Goal: Task Accomplishment & Management: Manage account settings

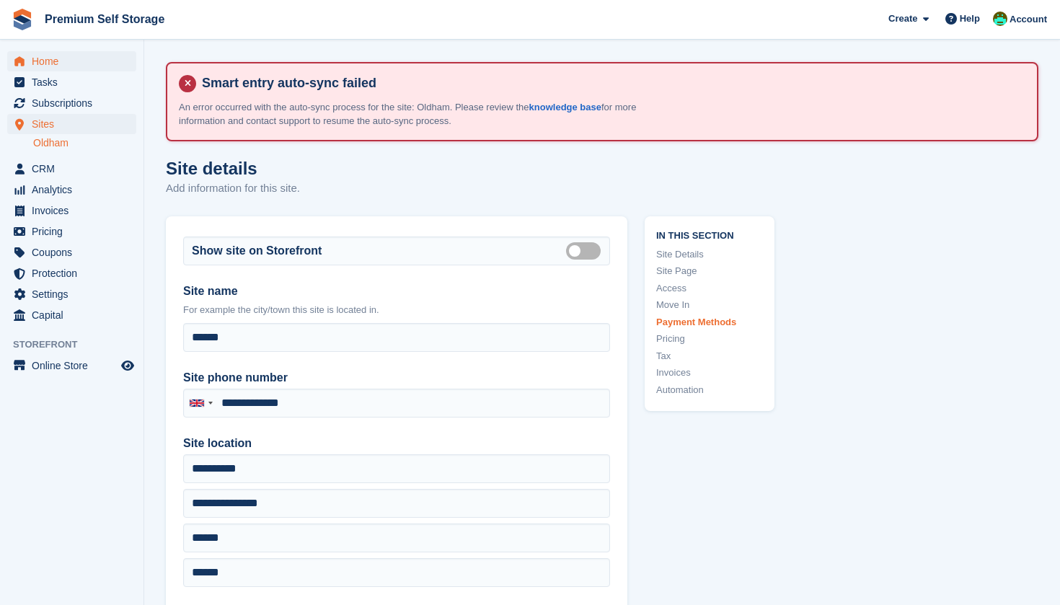
scroll to position [5133, 0]
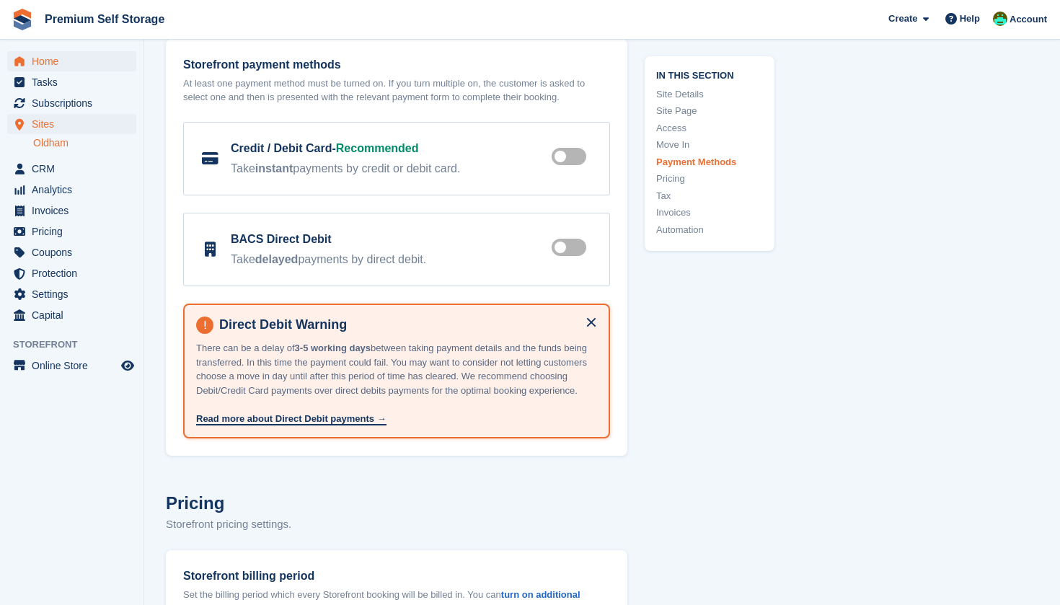
click at [73, 64] on span "Home" at bounding box center [75, 61] width 87 height 20
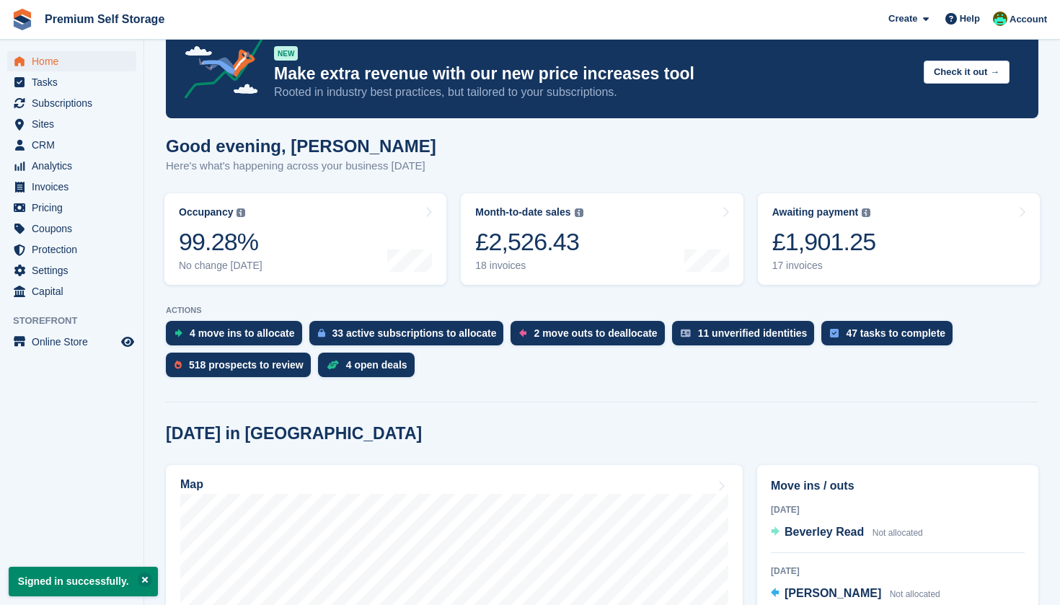
scroll to position [136, 0]
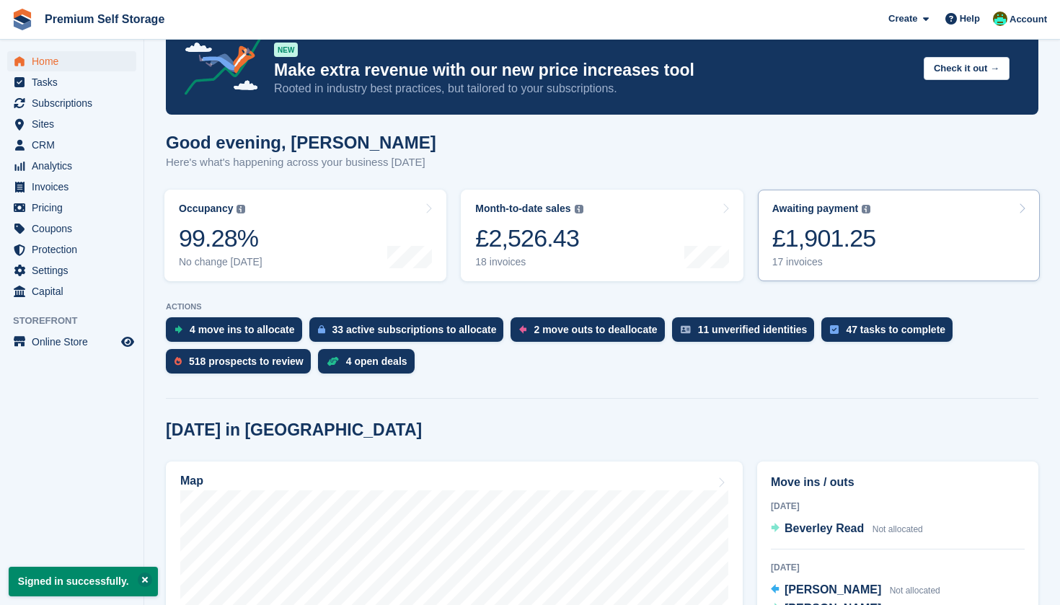
click at [880, 217] on link "Awaiting payment The total outstanding balance on all open invoices. £1,901.25 …" at bounding box center [899, 236] width 282 height 92
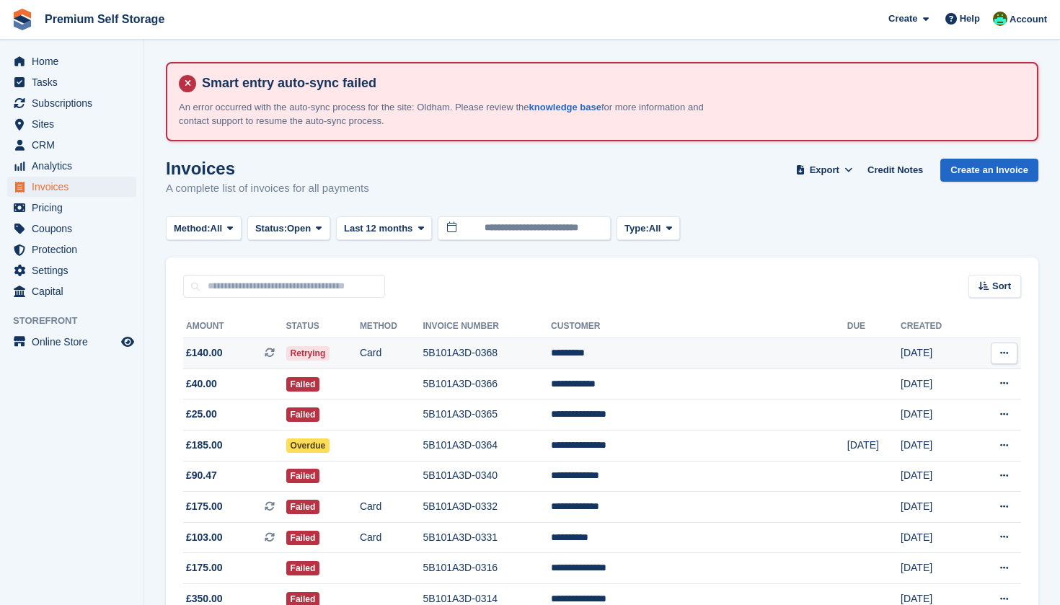
click at [330, 351] on span "Retrying" at bounding box center [308, 353] width 44 height 14
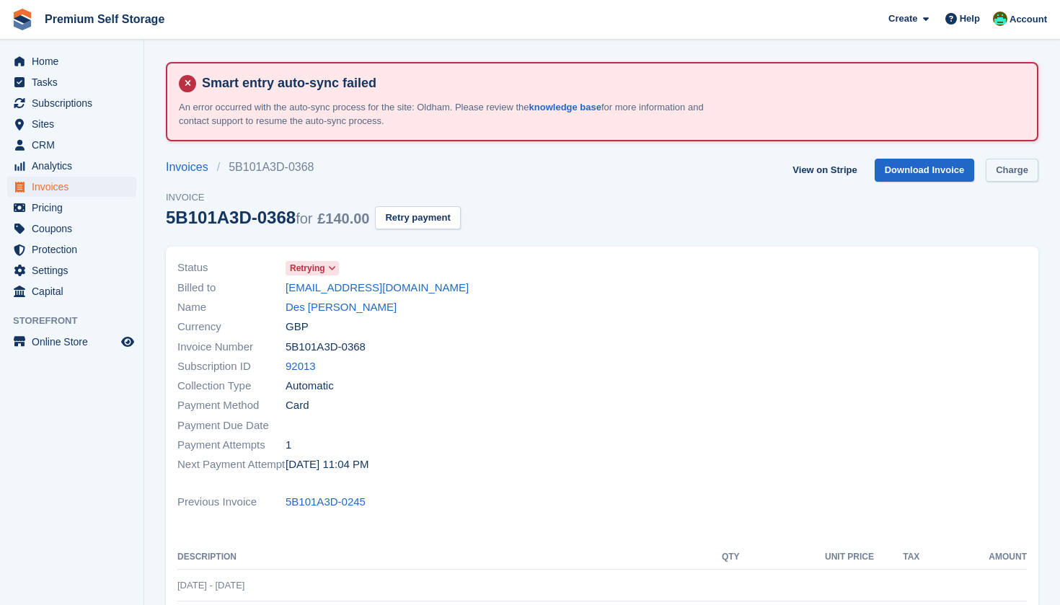
click at [1018, 169] on link "Charge" at bounding box center [1012, 171] width 53 height 24
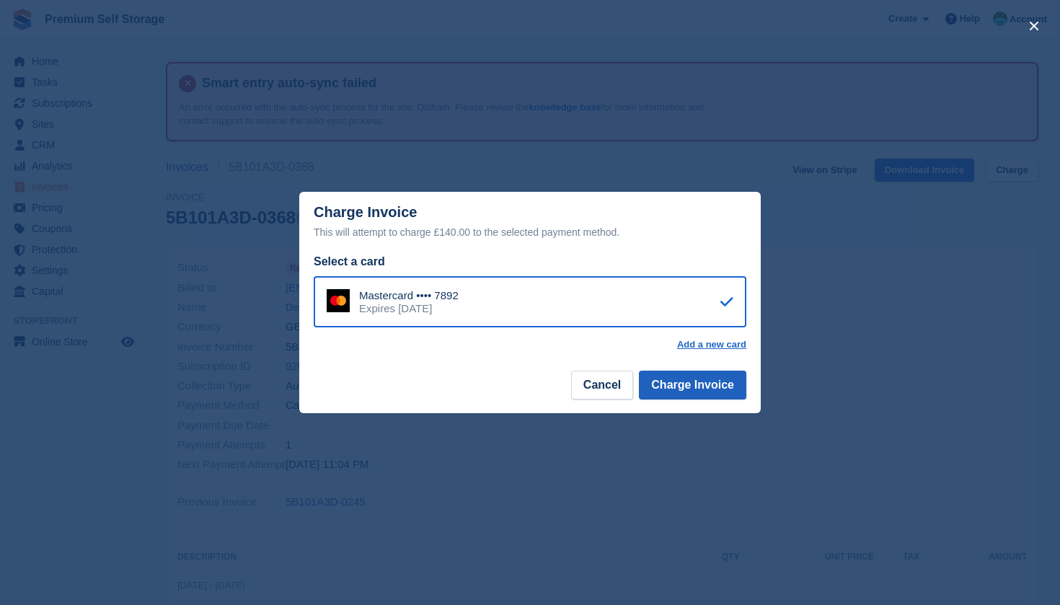
click at [672, 388] on button "Charge Invoice" at bounding box center [692, 385] width 107 height 29
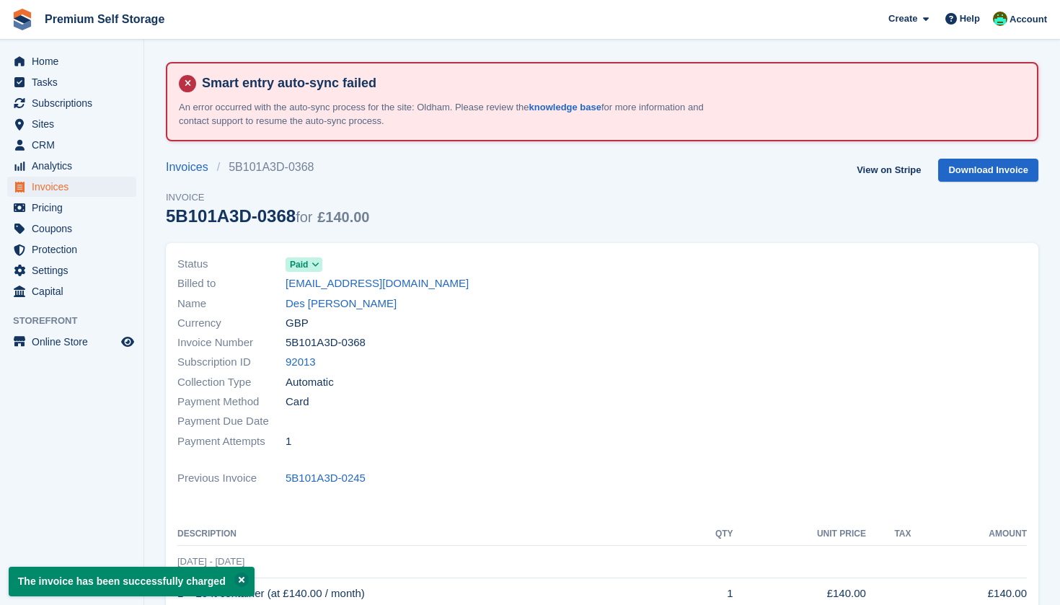
click at [92, 181] on span "Invoices" at bounding box center [75, 187] width 87 height 20
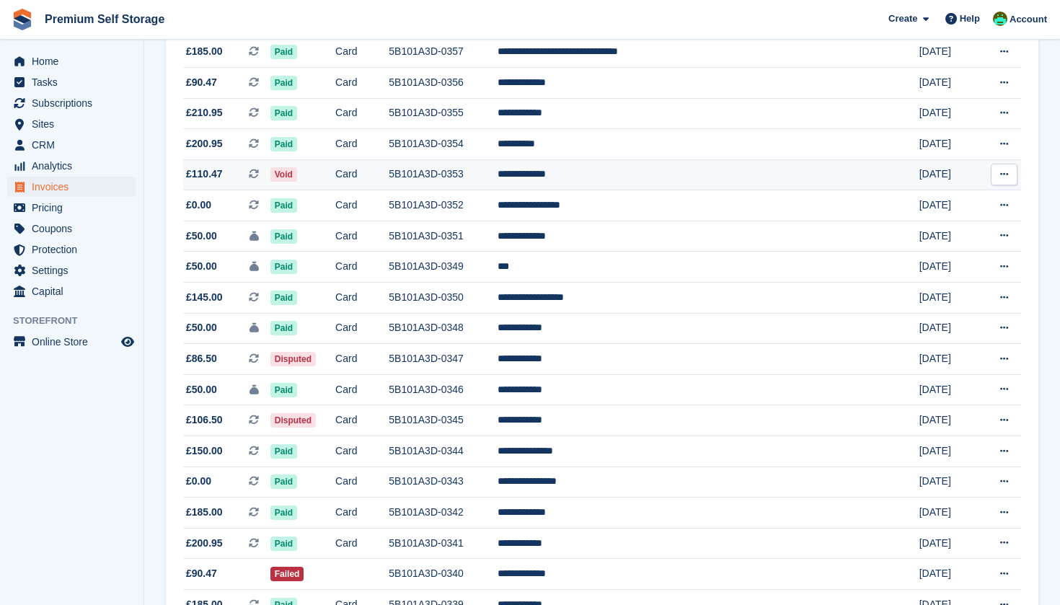
scroll to position [671, 0]
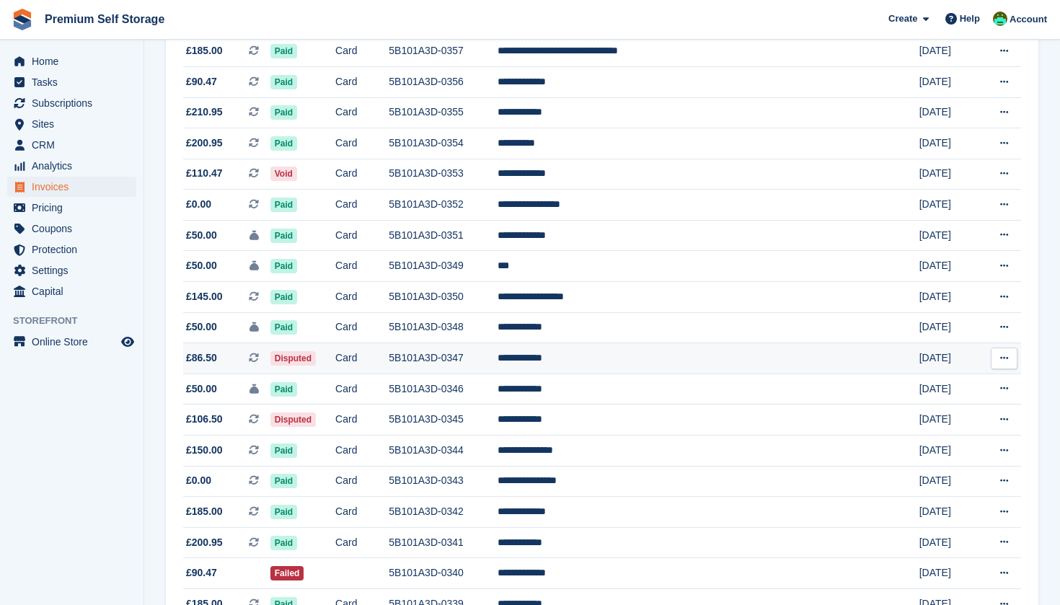
click at [224, 366] on span "£86.50 This is a recurring subscription invoice." at bounding box center [226, 358] width 87 height 15
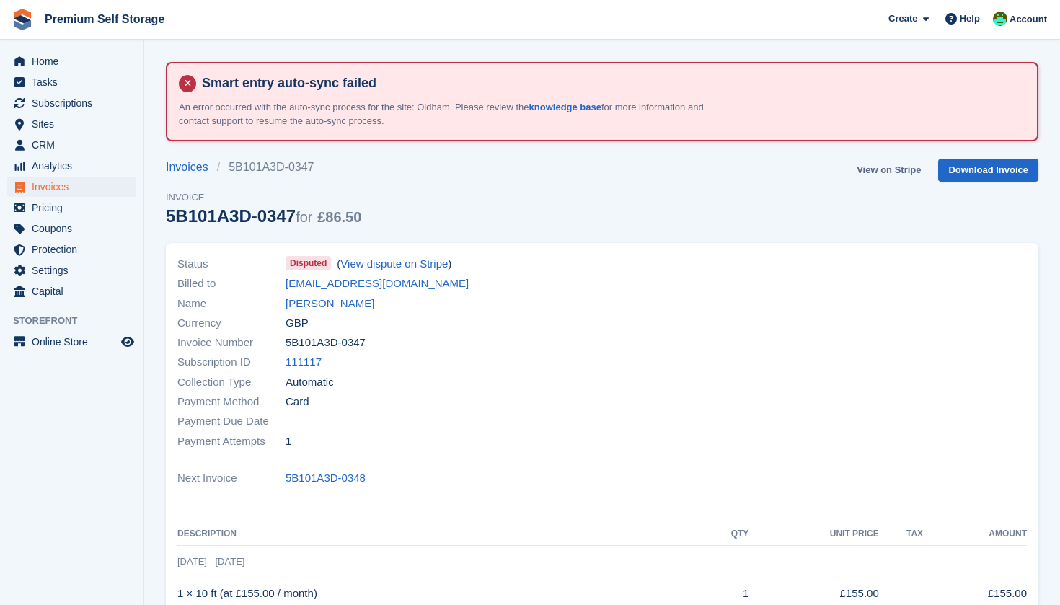
click at [891, 164] on link "View on Stripe" at bounding box center [889, 171] width 76 height 24
click at [61, 271] on span "Settings" at bounding box center [75, 270] width 87 height 20
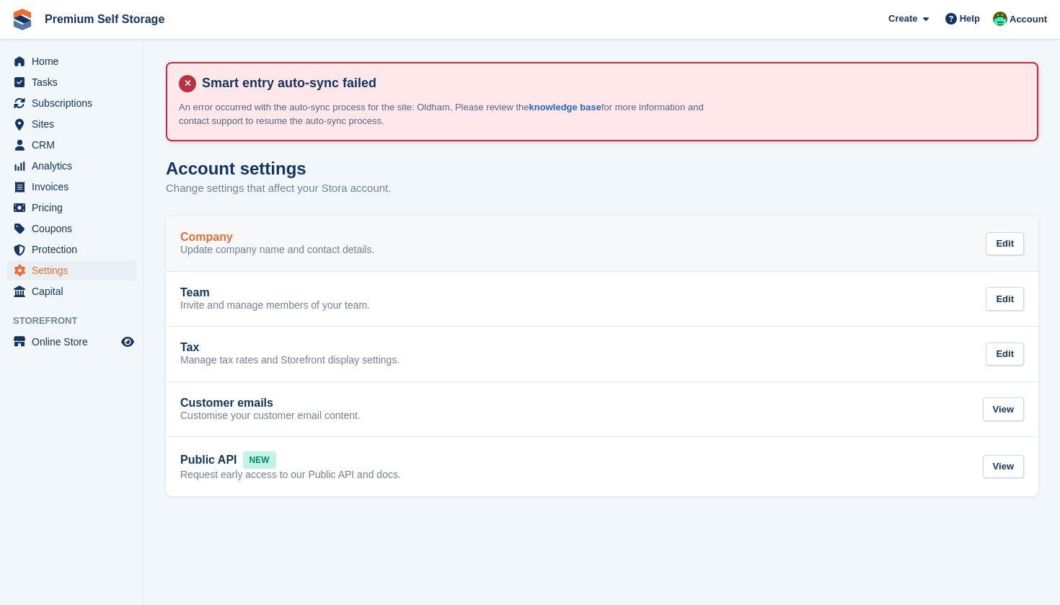
click at [491, 259] on link "Company Update company name and contact details. Edit" at bounding box center [602, 243] width 873 height 55
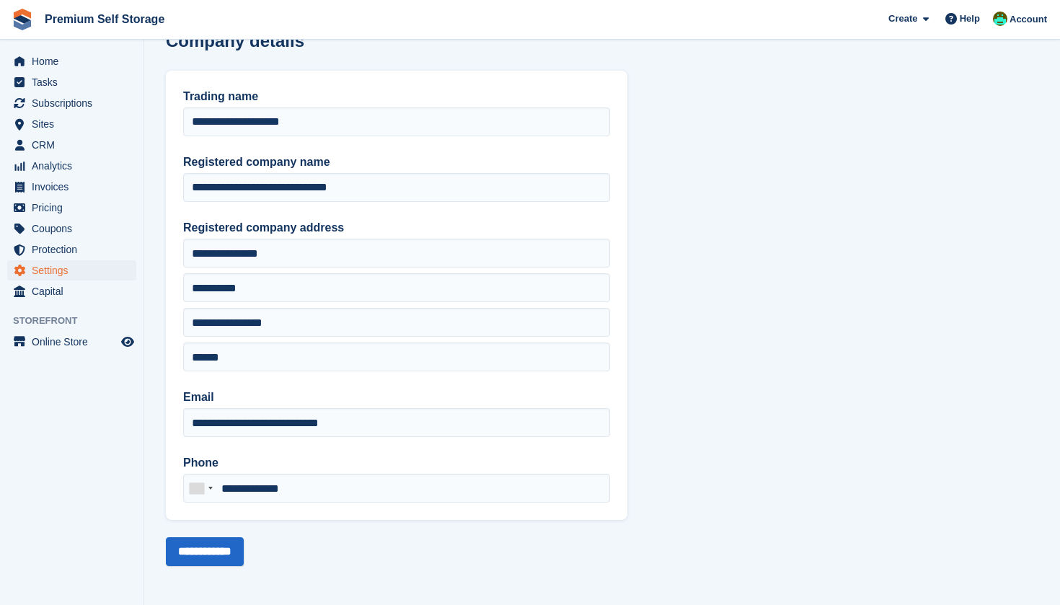
scroll to position [127, 0]
click at [79, 275] on span "Settings" at bounding box center [75, 270] width 87 height 20
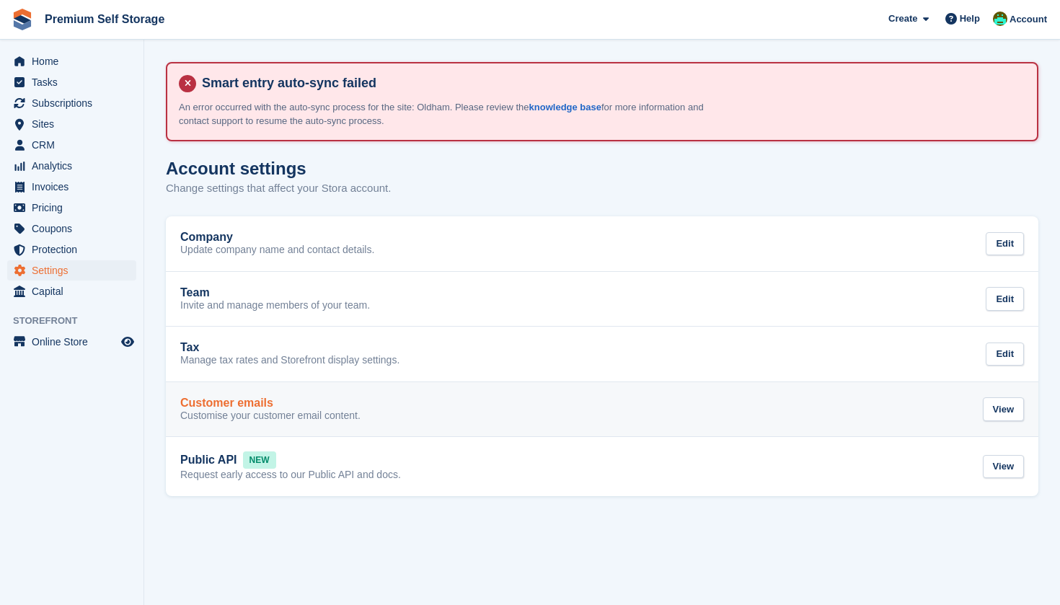
click at [414, 397] on div "Customer emails Customise your customer email content. View" at bounding box center [602, 410] width 844 height 26
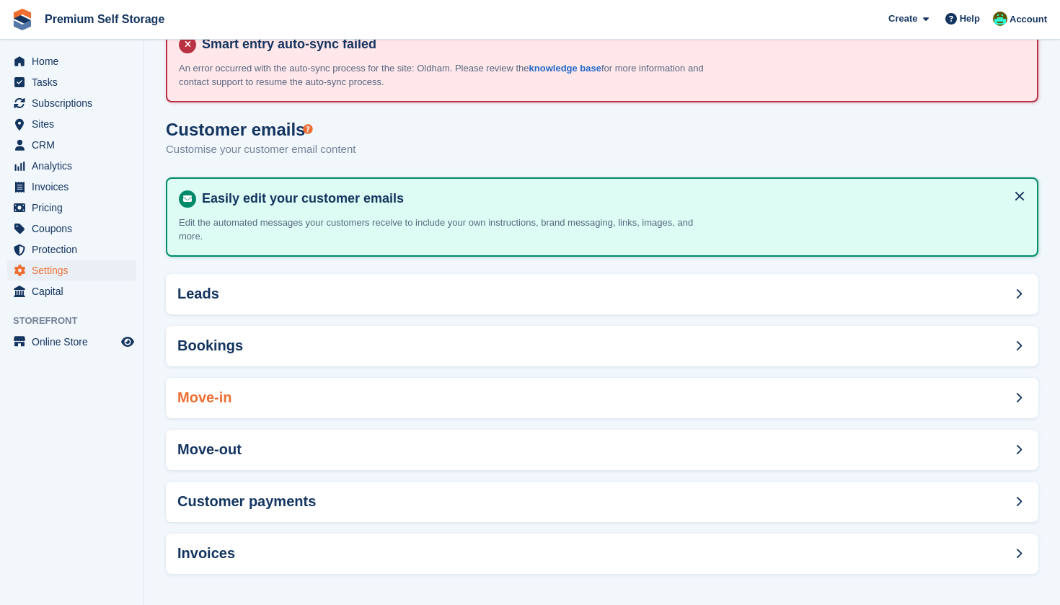
scroll to position [38, 0]
click at [329, 510] on div "Customer payments" at bounding box center [602, 503] width 873 height 40
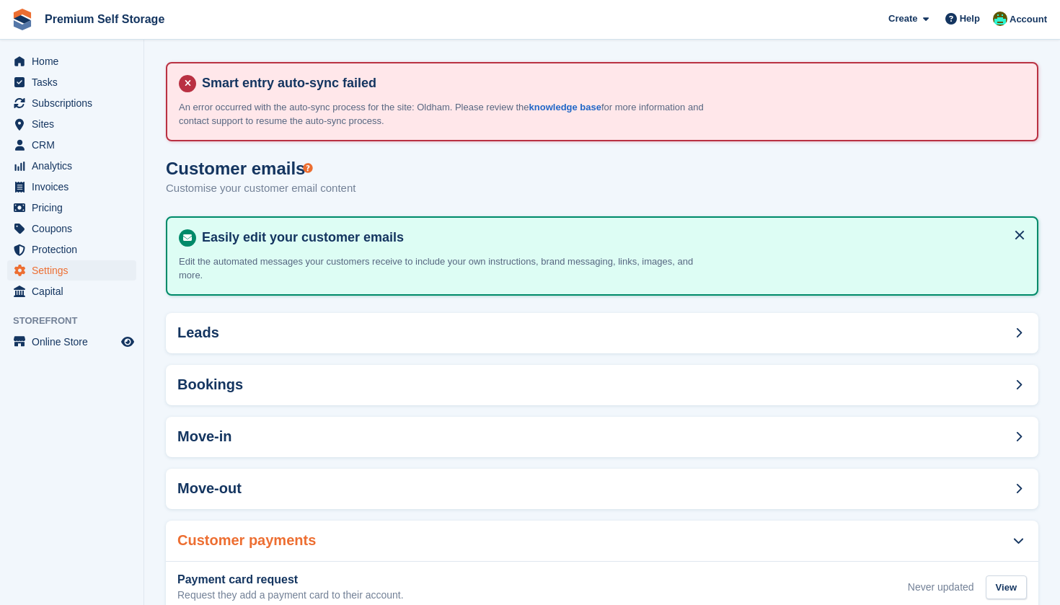
scroll to position [0, 0]
click at [48, 267] on span "Settings" at bounding box center [75, 270] width 87 height 20
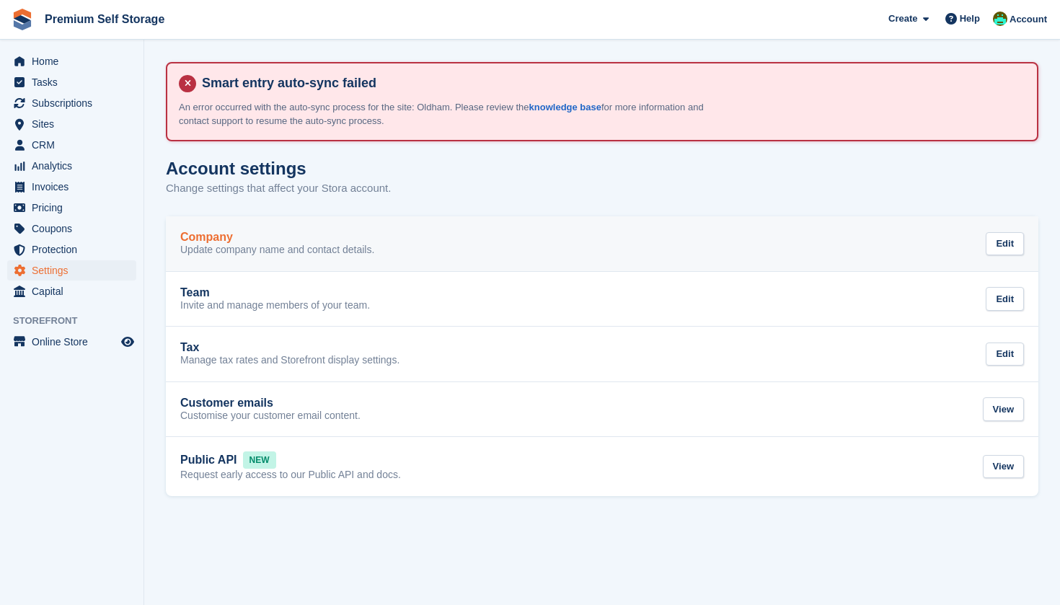
click at [286, 245] on p "Update company name and contact details." at bounding box center [277, 250] width 194 height 13
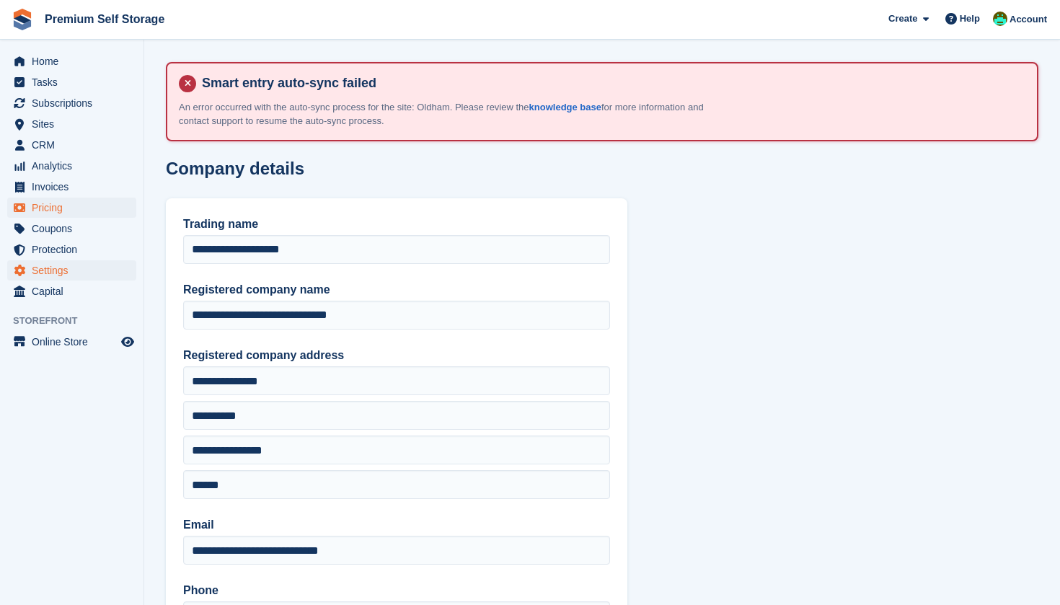
click at [71, 214] on span "Pricing" at bounding box center [75, 208] width 87 height 20
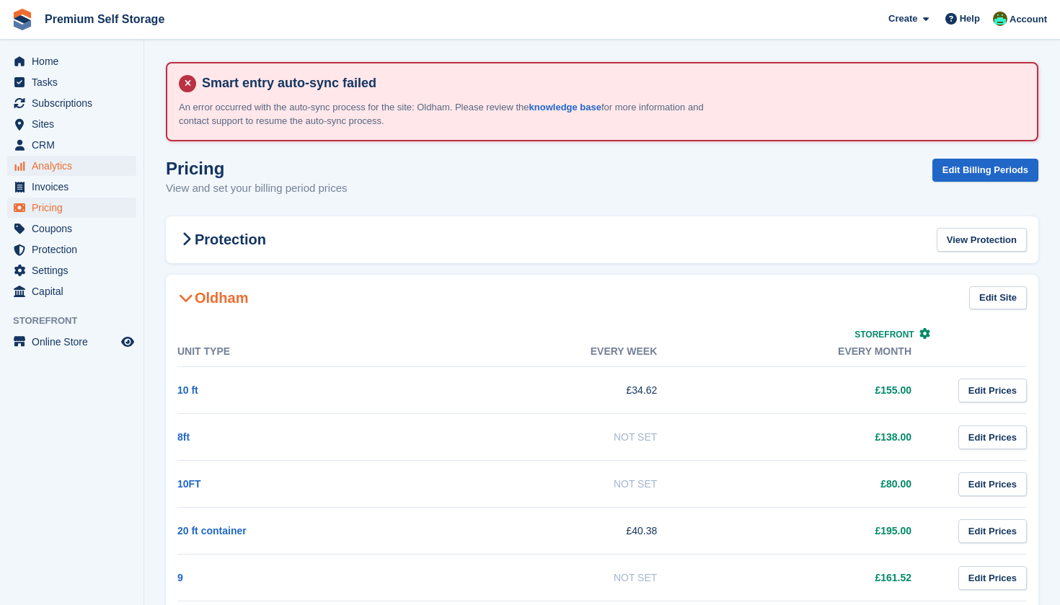
click at [69, 168] on span "Analytics" at bounding box center [75, 166] width 87 height 20
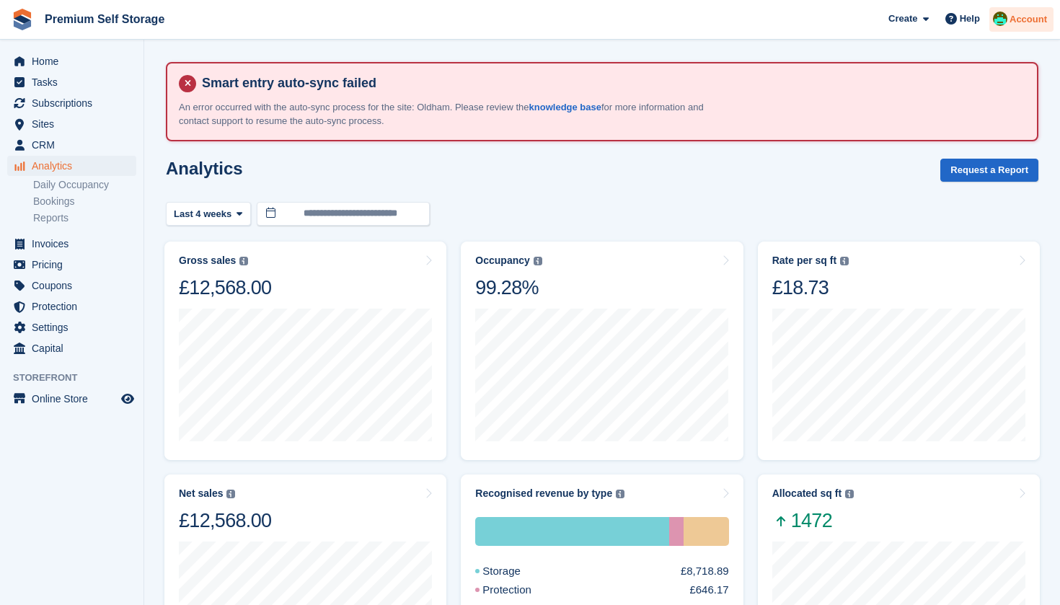
click at [1010, 27] on div "Account" at bounding box center [1022, 19] width 64 height 25
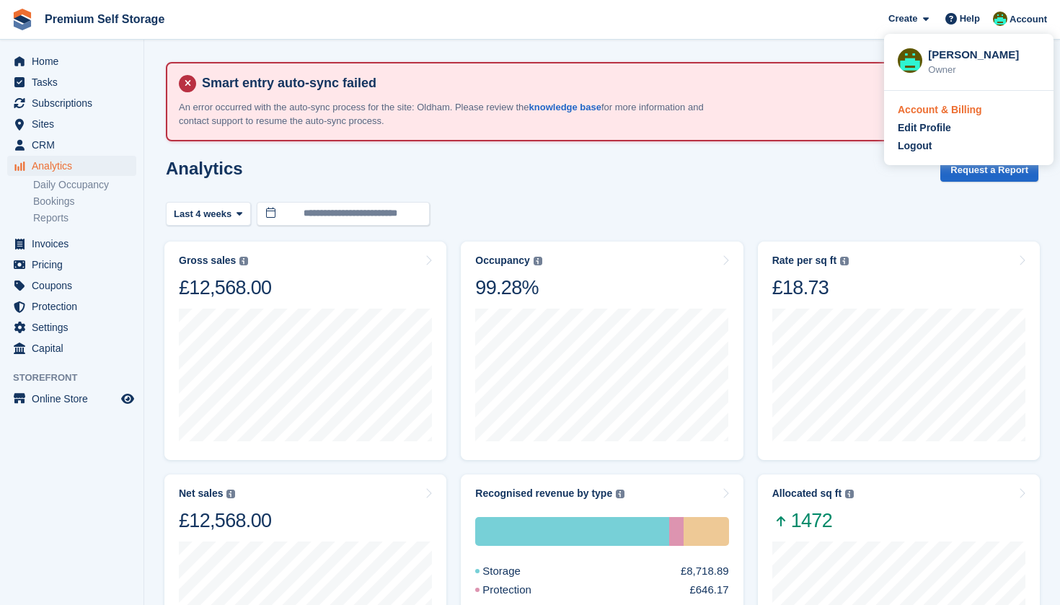
click at [946, 112] on div "Account & Billing" at bounding box center [940, 109] width 84 height 15
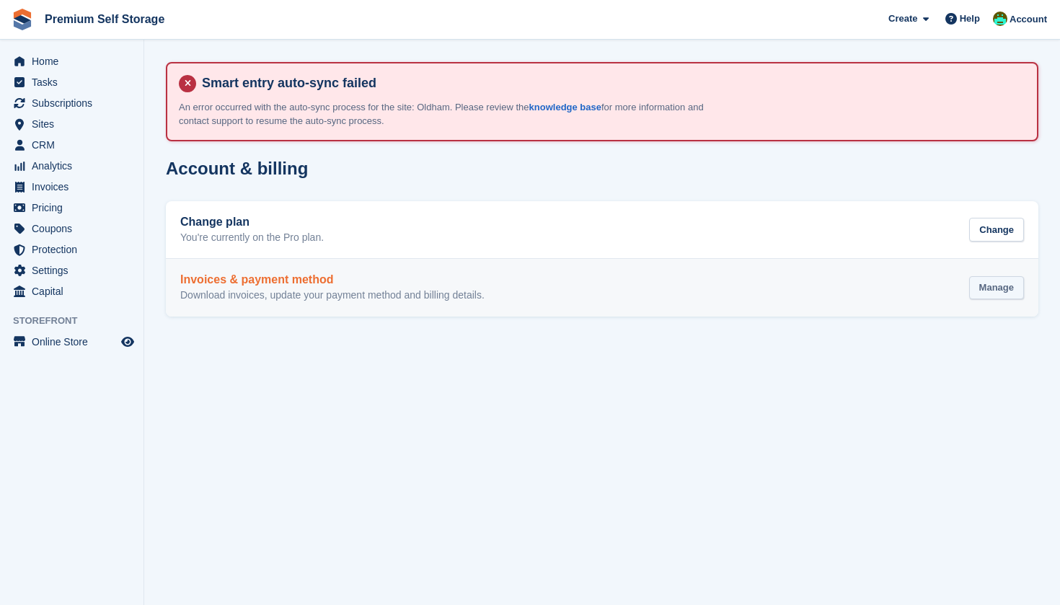
click at [1007, 284] on div "Manage" at bounding box center [996, 288] width 55 height 24
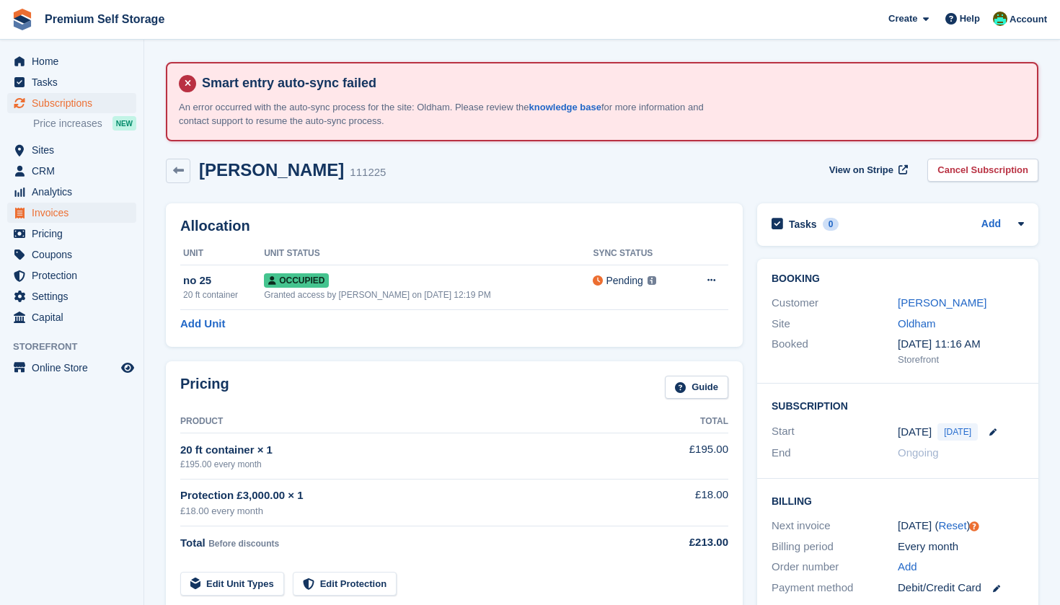
click at [72, 211] on span "Invoices" at bounding box center [75, 213] width 87 height 20
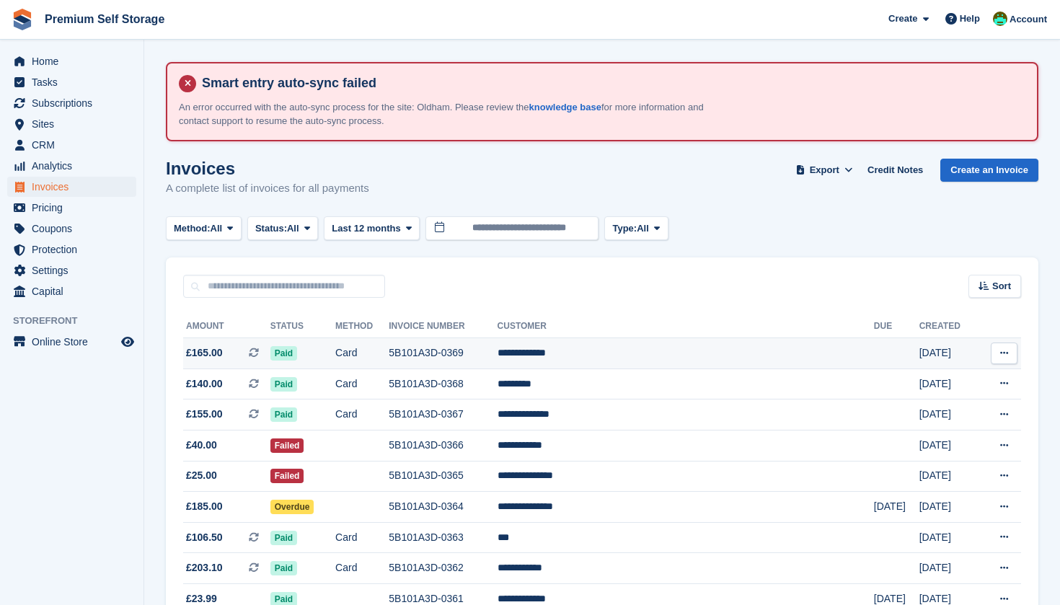
click at [232, 351] on span "£165.00 This is a recurring subscription invoice." at bounding box center [226, 352] width 87 height 15
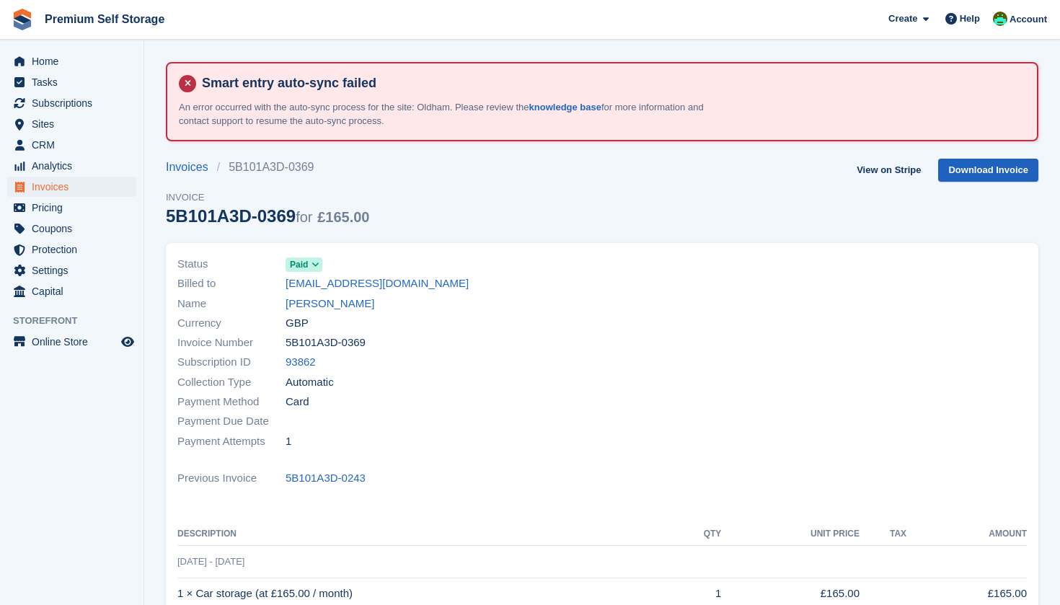
click at [969, 169] on link "Download Invoice" at bounding box center [988, 171] width 100 height 24
click at [69, 288] on span "Capital" at bounding box center [75, 291] width 87 height 20
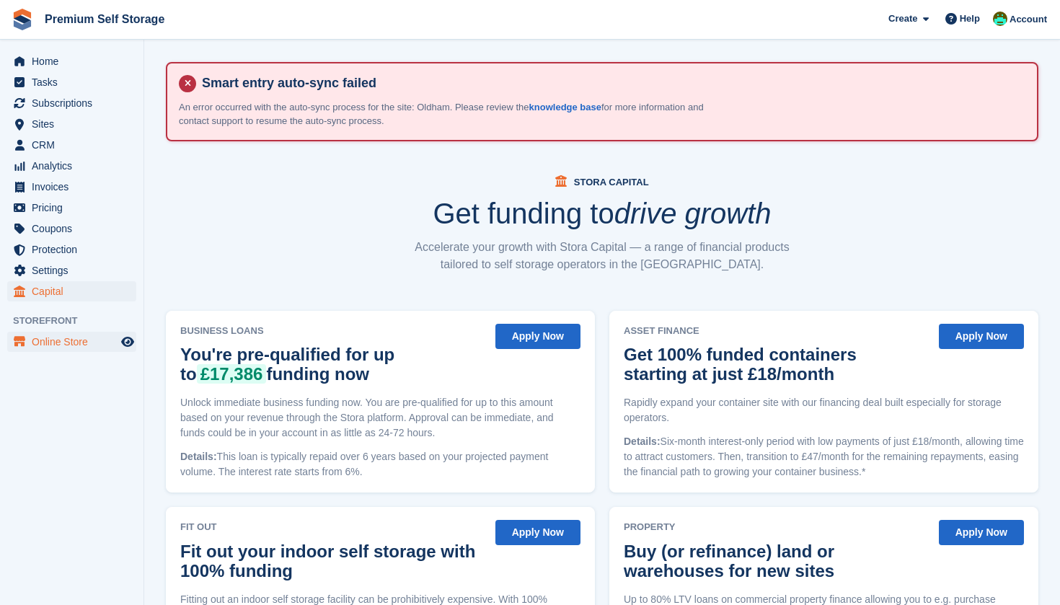
click at [59, 345] on span "Online Store" at bounding box center [75, 342] width 87 height 20
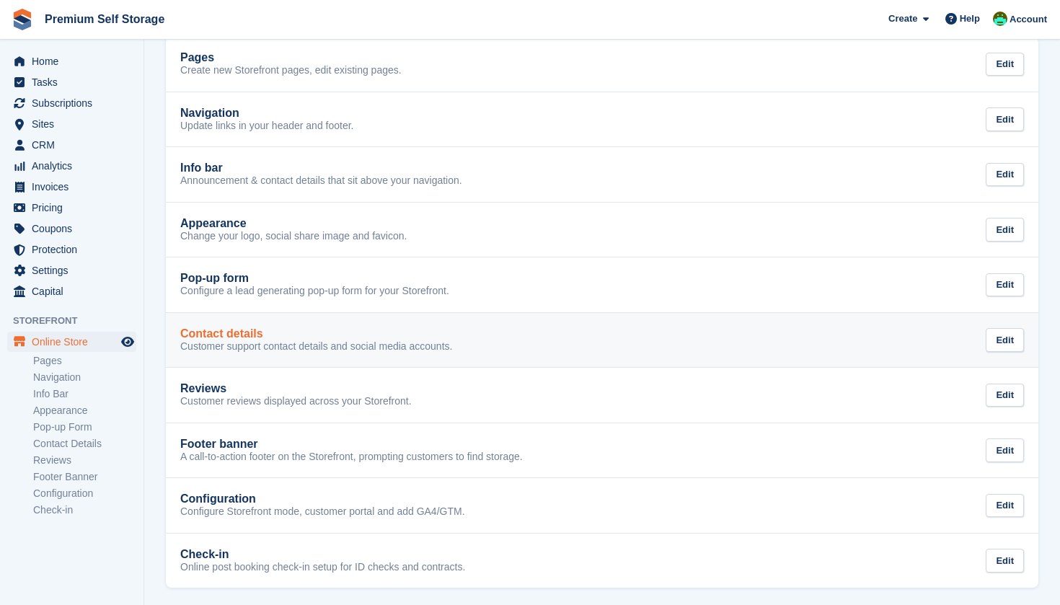
scroll to position [179, 0]
click at [322, 347] on p "Customer support contact details and social media accounts." at bounding box center [316, 347] width 272 height 13
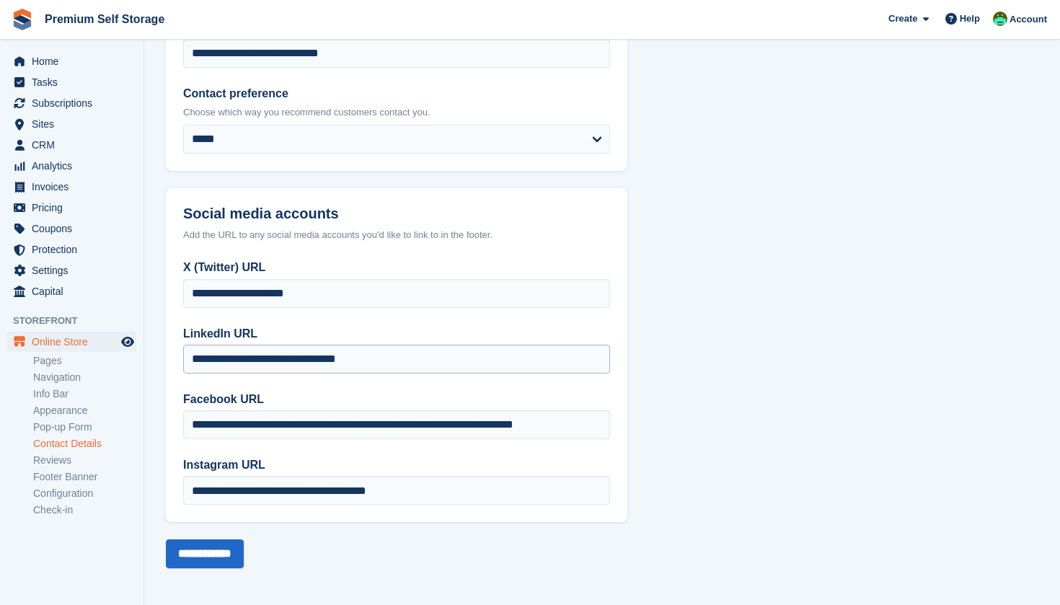
scroll to position [314, 0]
click at [94, 339] on span "Online Store" at bounding box center [75, 342] width 87 height 20
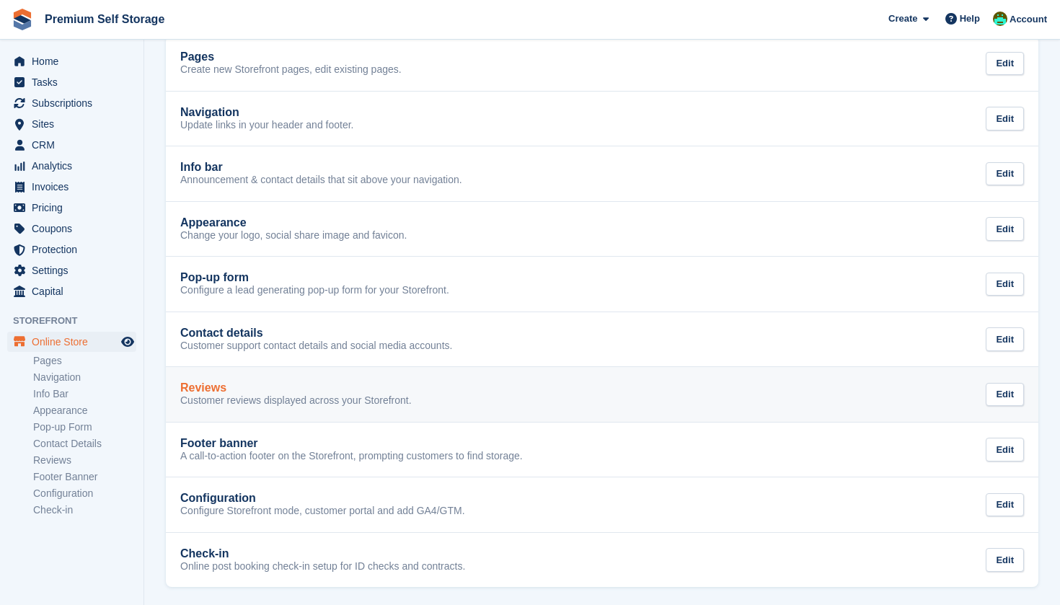
scroll to position [179, 0]
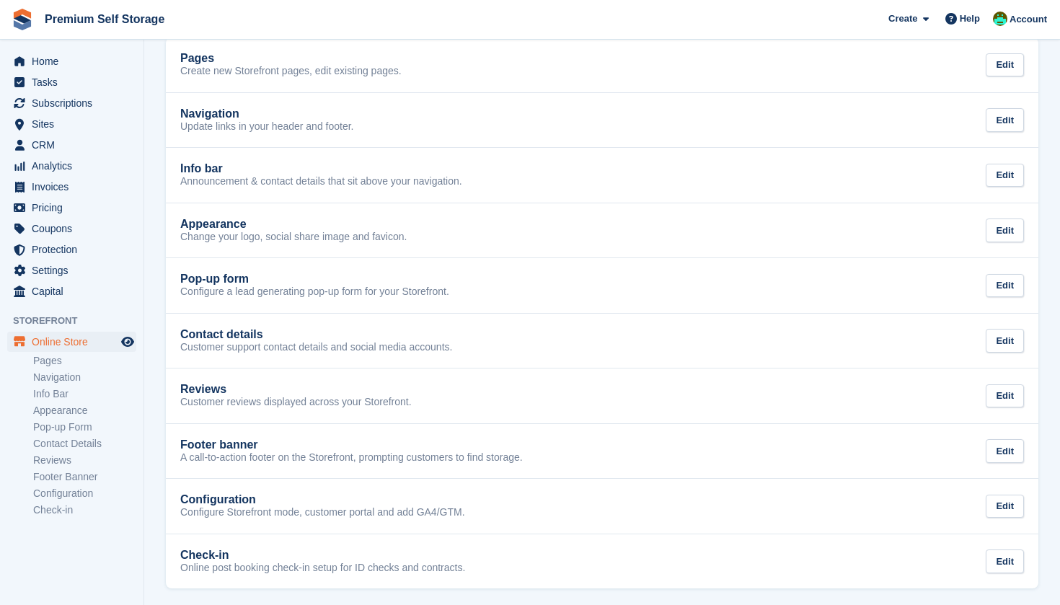
click at [56, 516] on li "Check-in" at bounding box center [88, 510] width 110 height 15
click at [57, 506] on link "Check-in" at bounding box center [84, 510] width 103 height 14
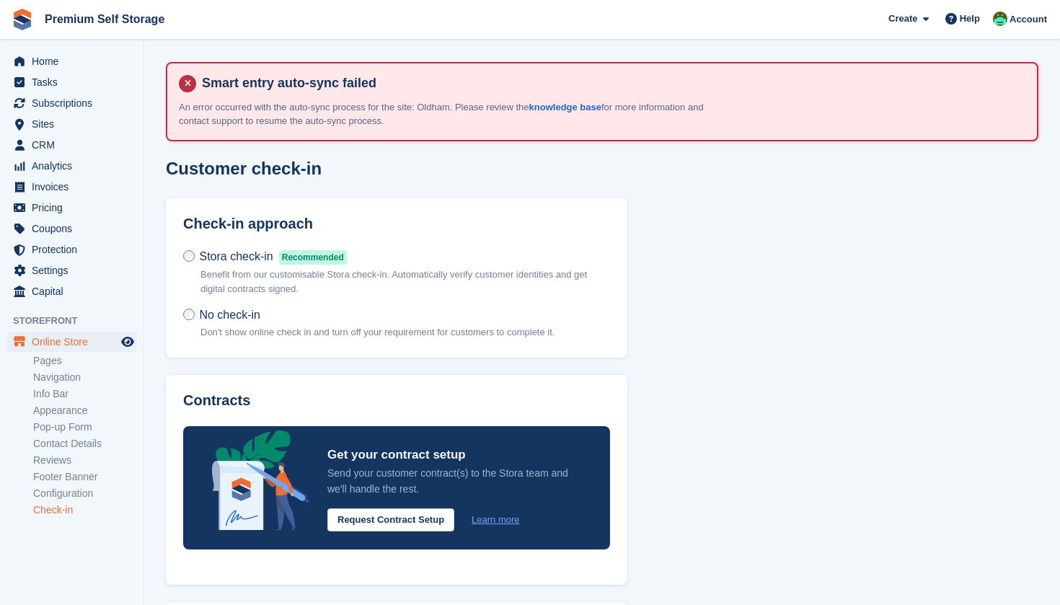
click at [276, 281] on p "Benefit from our customisable Stora check-in. Automatically verify customer ide…" at bounding box center [406, 282] width 410 height 28
click at [49, 423] on link "Pop-up Form" at bounding box center [84, 427] width 103 height 14
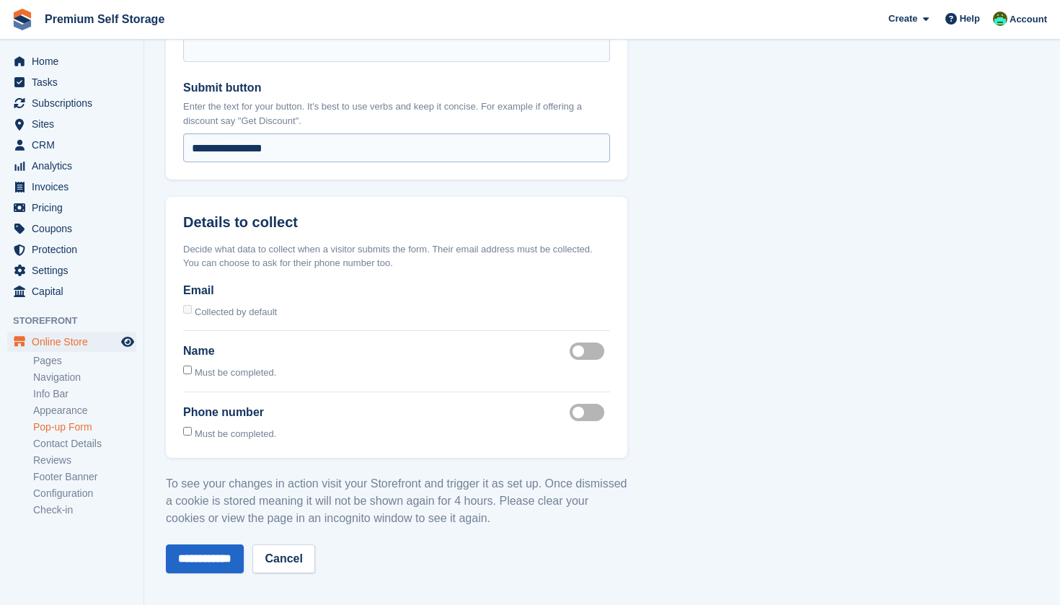
scroll to position [1186, 0]
click at [48, 513] on link "Check-in" at bounding box center [84, 510] width 103 height 14
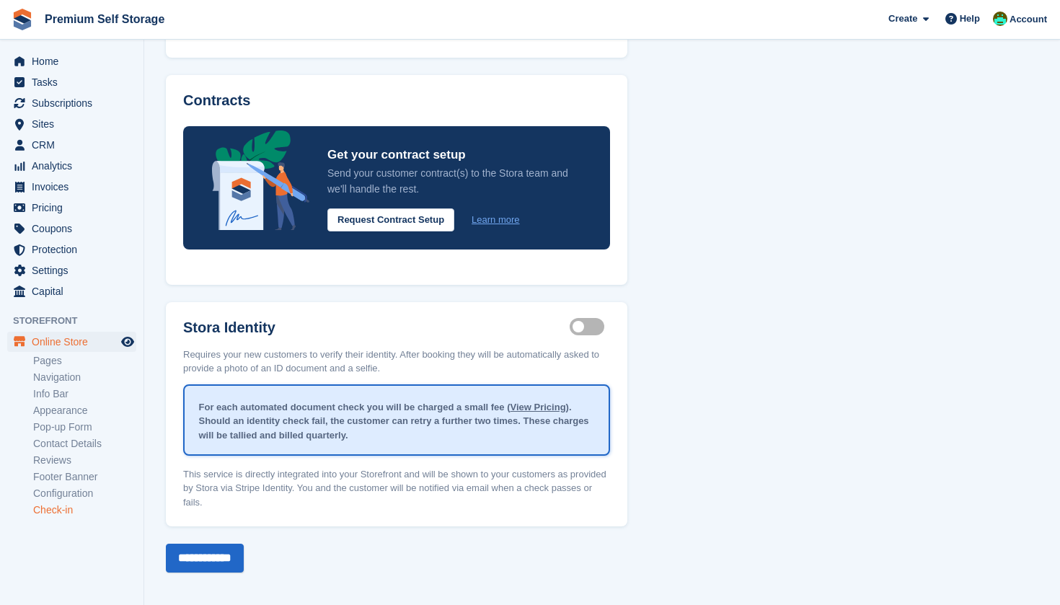
scroll to position [299, 0]
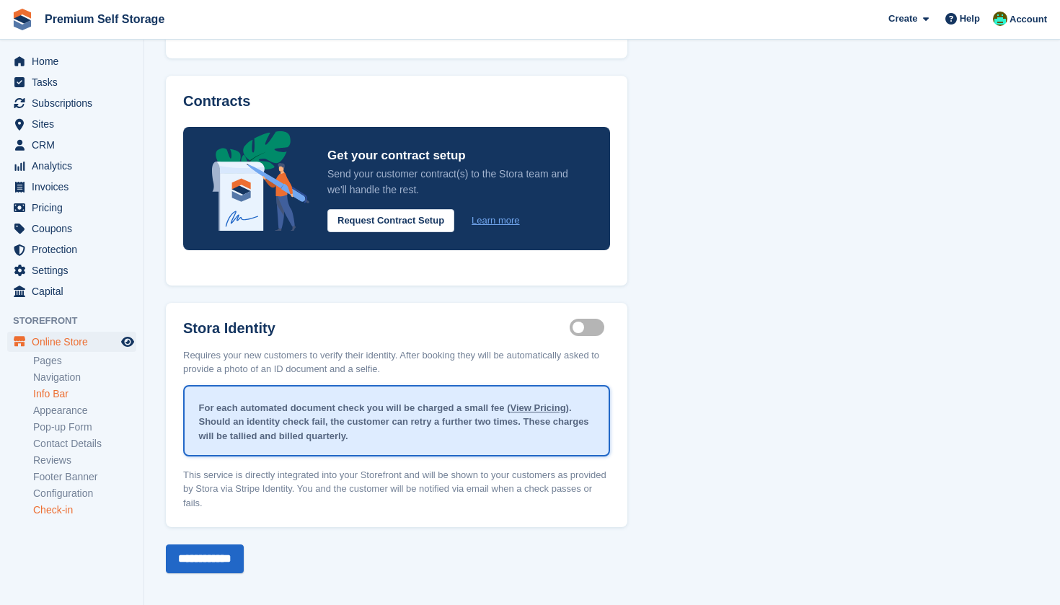
click at [68, 396] on link "Info Bar" at bounding box center [84, 394] width 103 height 14
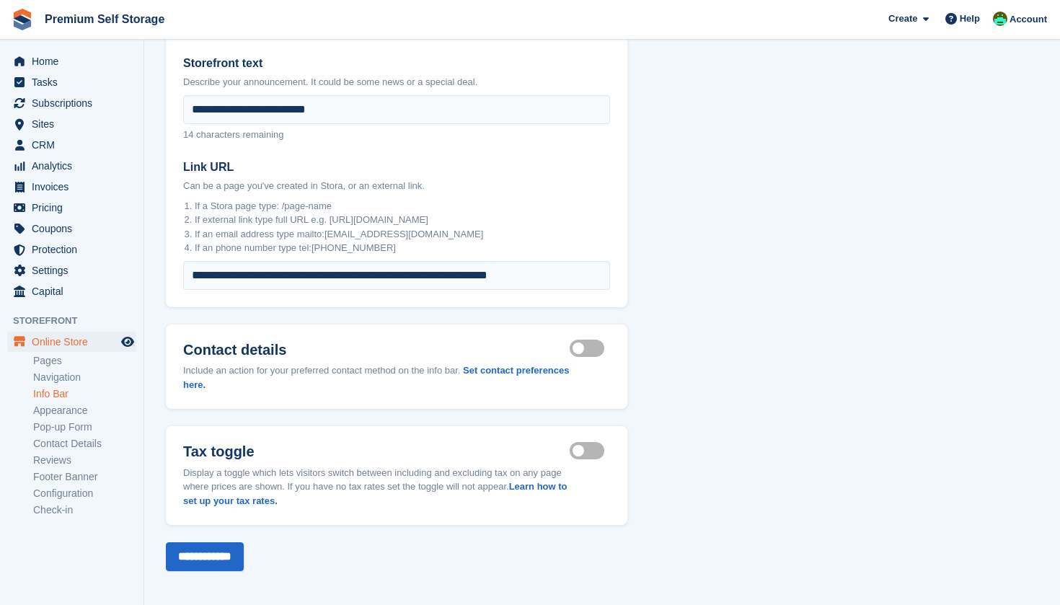
scroll to position [232, 0]
click at [59, 444] on link "Contact Details" at bounding box center [84, 444] width 103 height 14
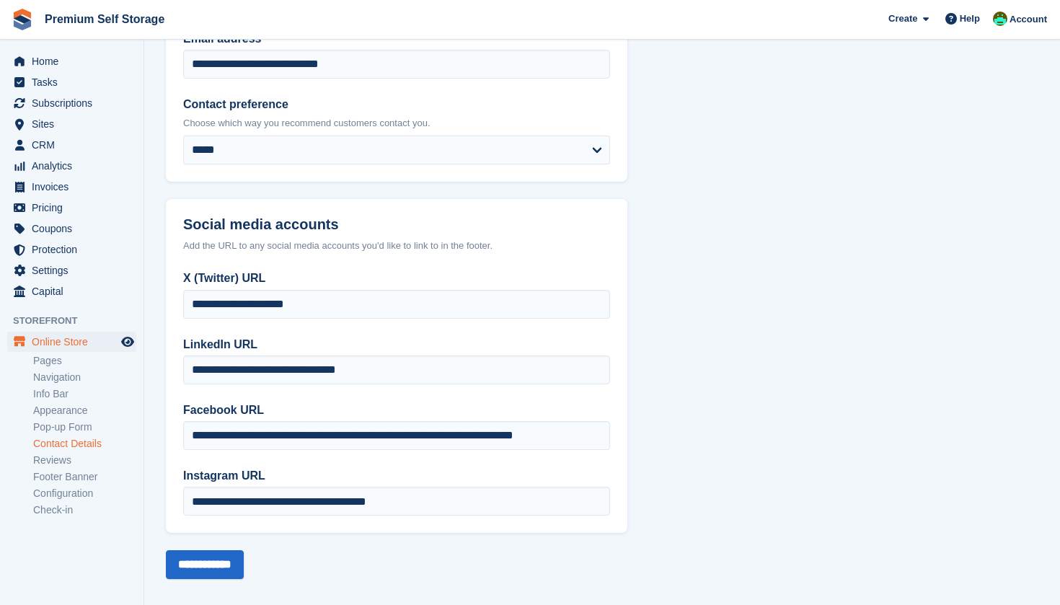
scroll to position [307, 0]
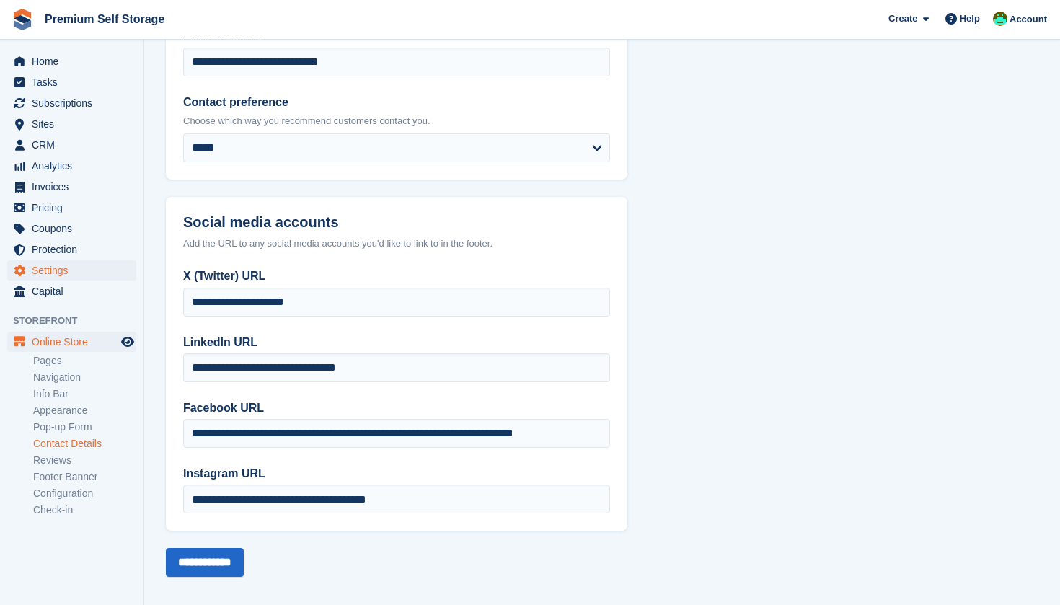
click at [60, 268] on span "Settings" at bounding box center [75, 270] width 87 height 20
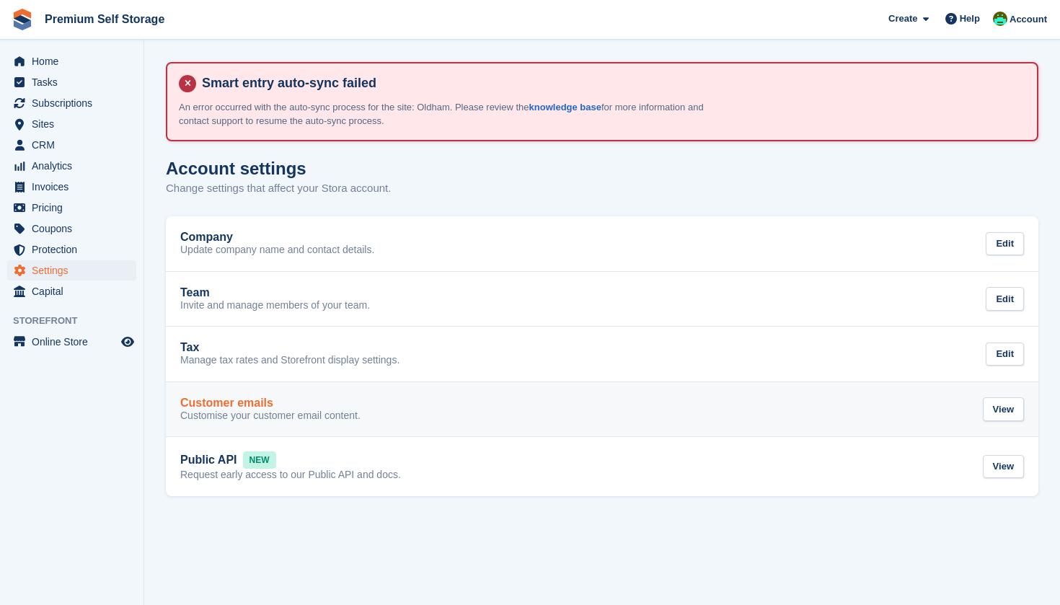
click at [313, 397] on div "Customer emails" at bounding box center [270, 403] width 180 height 13
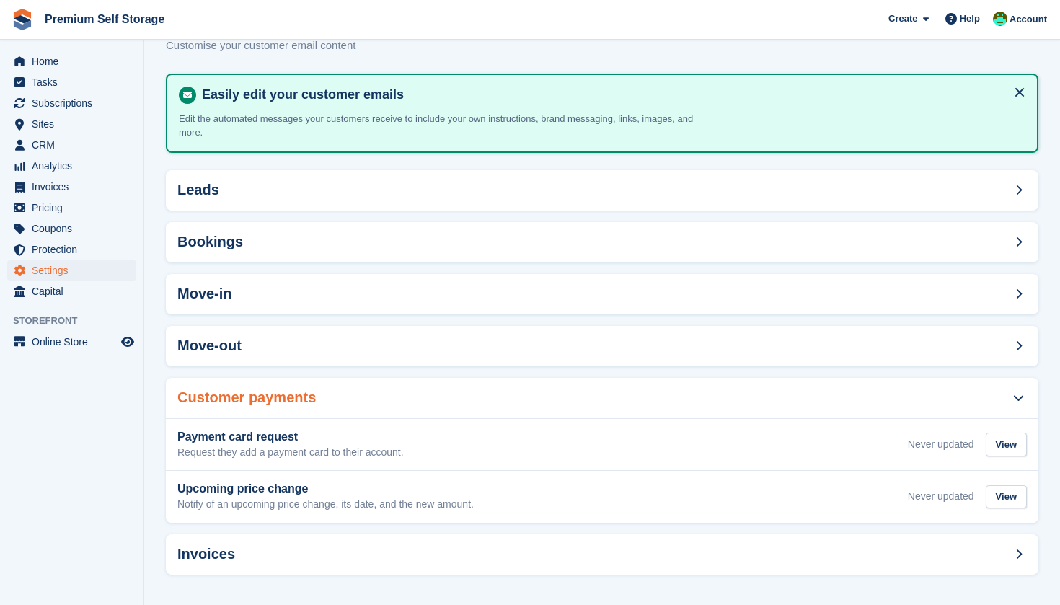
scroll to position [142, 0]
click at [234, 545] on div "Invoices" at bounding box center [602, 555] width 873 height 40
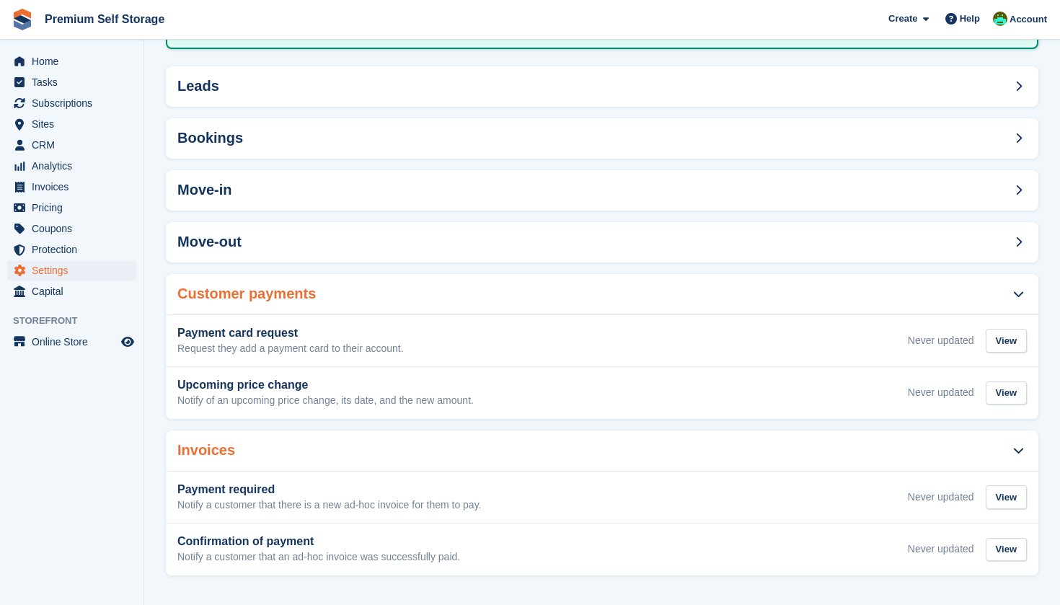
scroll to position [246, 0]
click at [61, 242] on span "Protection" at bounding box center [75, 249] width 87 height 20
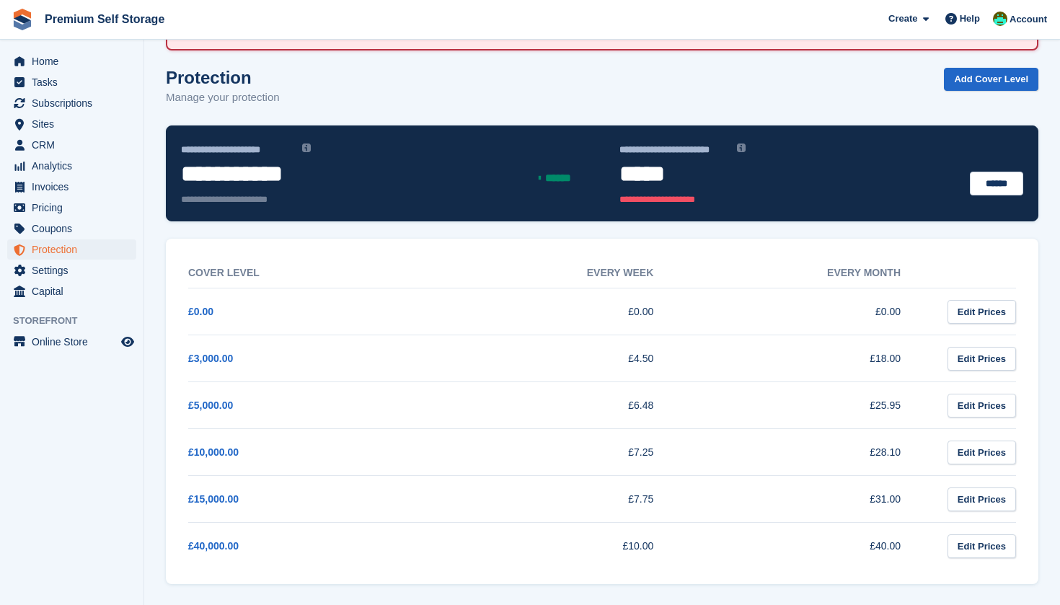
scroll to position [90, 0]
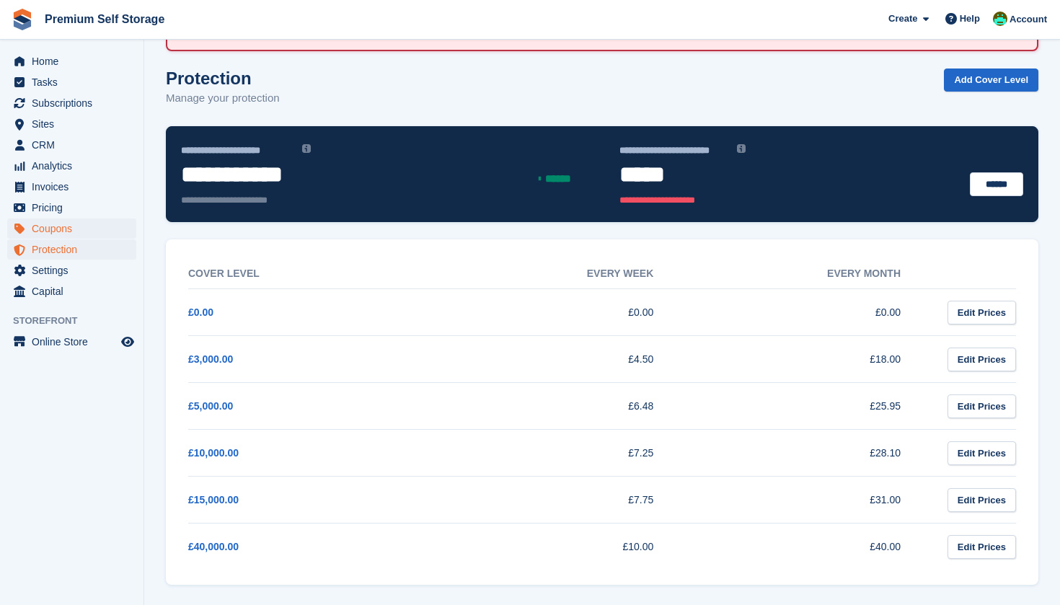
click at [50, 226] on span "Coupons" at bounding box center [75, 229] width 87 height 20
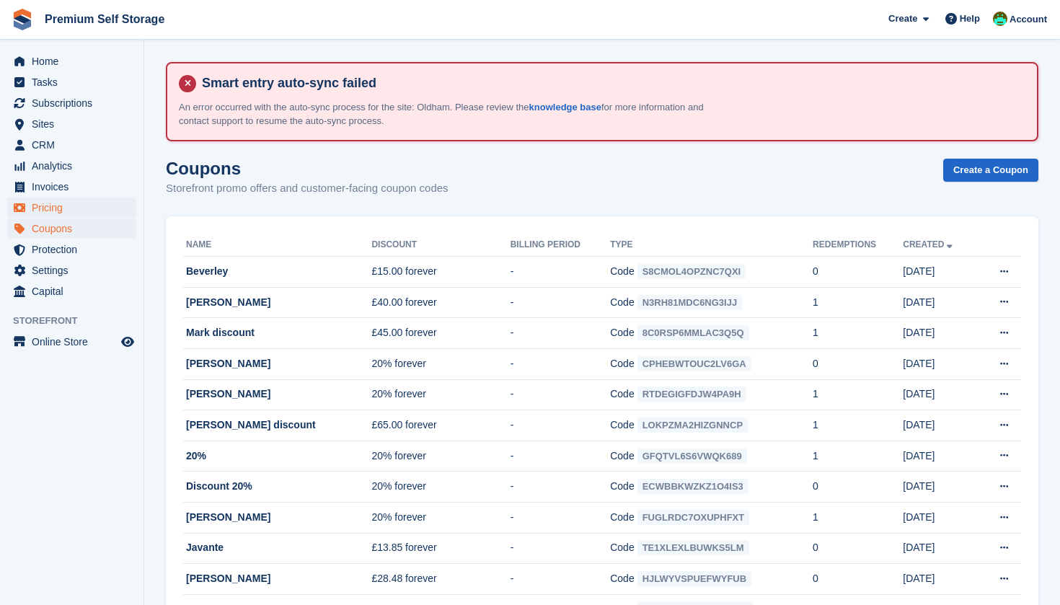
click at [59, 204] on span "Pricing" at bounding box center [75, 208] width 87 height 20
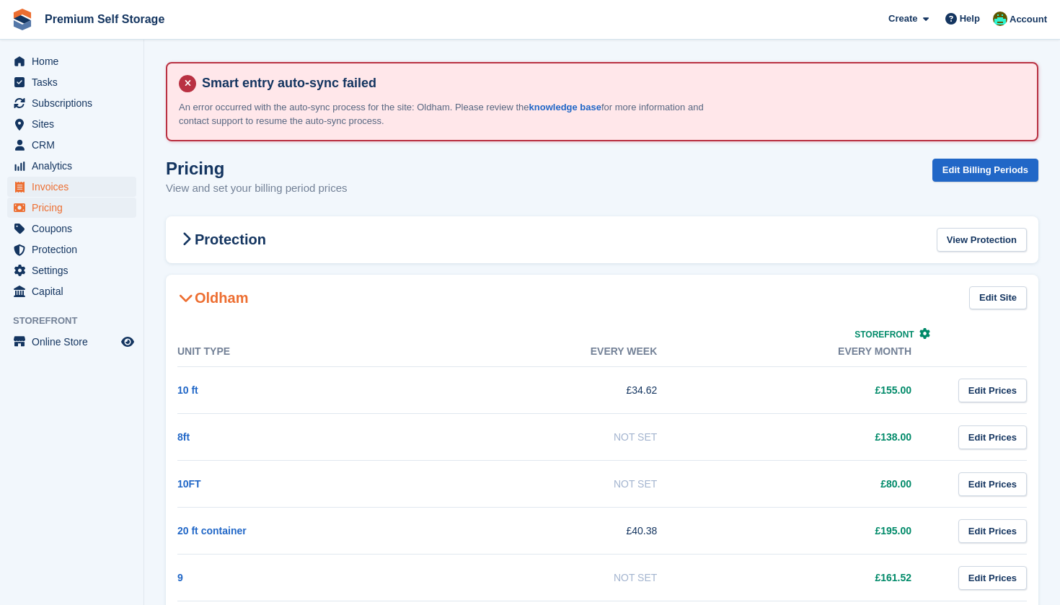
click at [61, 191] on span "Invoices" at bounding box center [75, 187] width 87 height 20
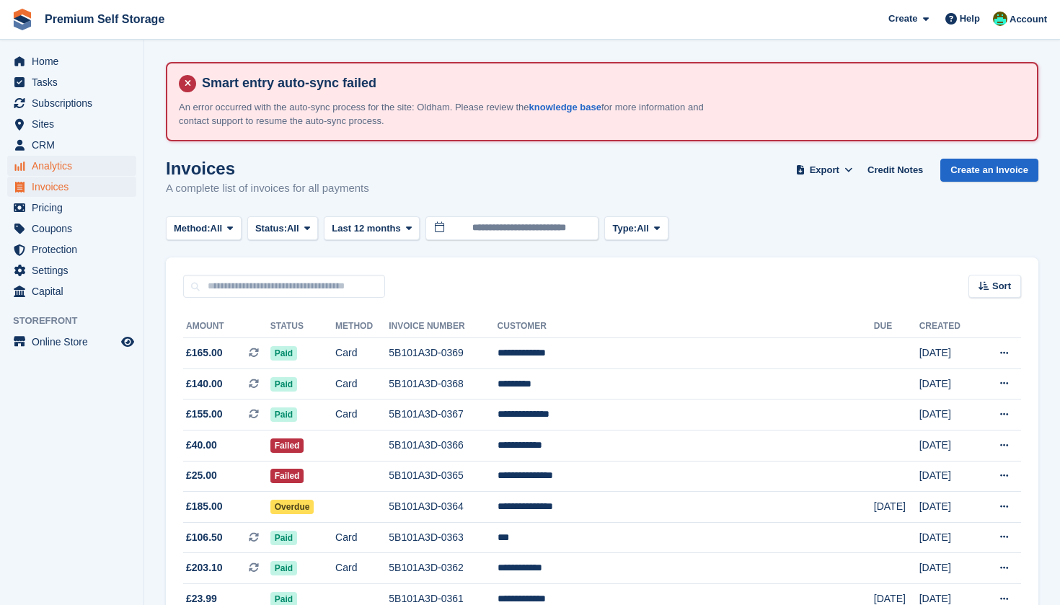
click at [84, 165] on span "Analytics" at bounding box center [75, 166] width 87 height 20
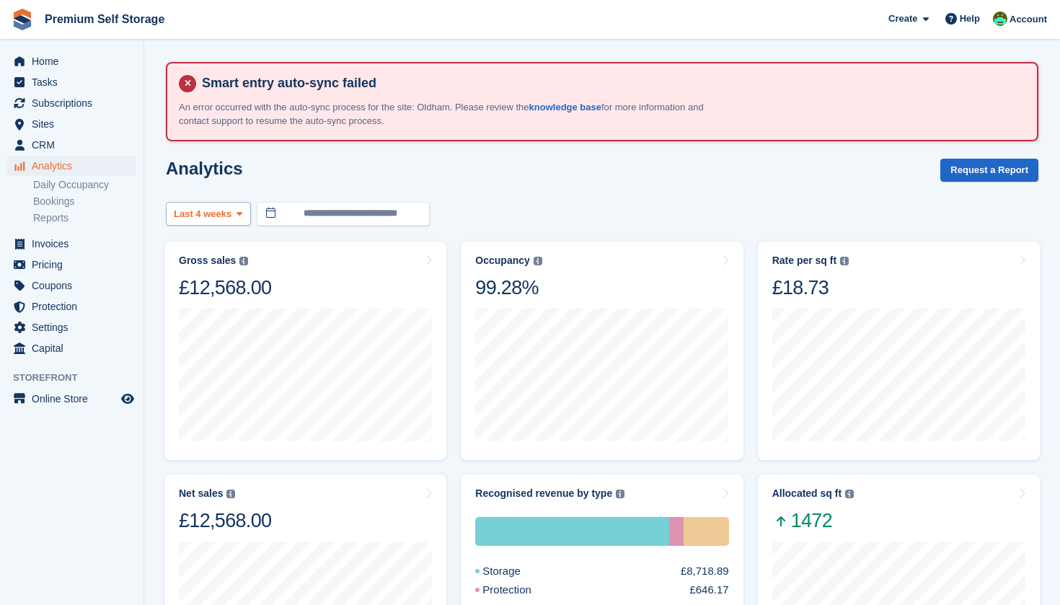
click at [228, 218] on span "Last 4 weeks" at bounding box center [203, 214] width 58 height 14
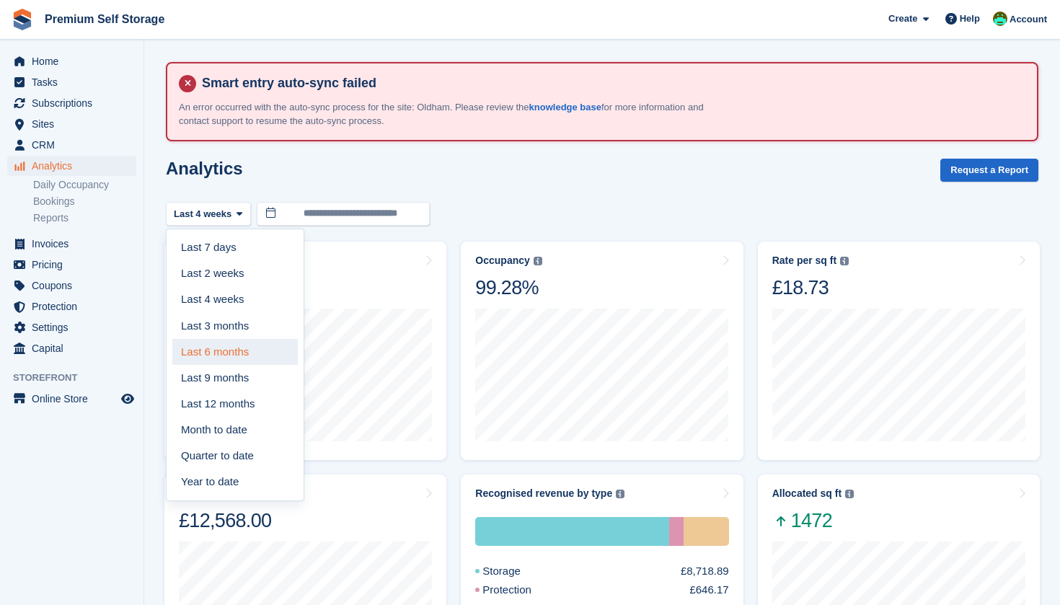
click at [217, 352] on link "Last 6 months" at bounding box center [235, 352] width 126 height 26
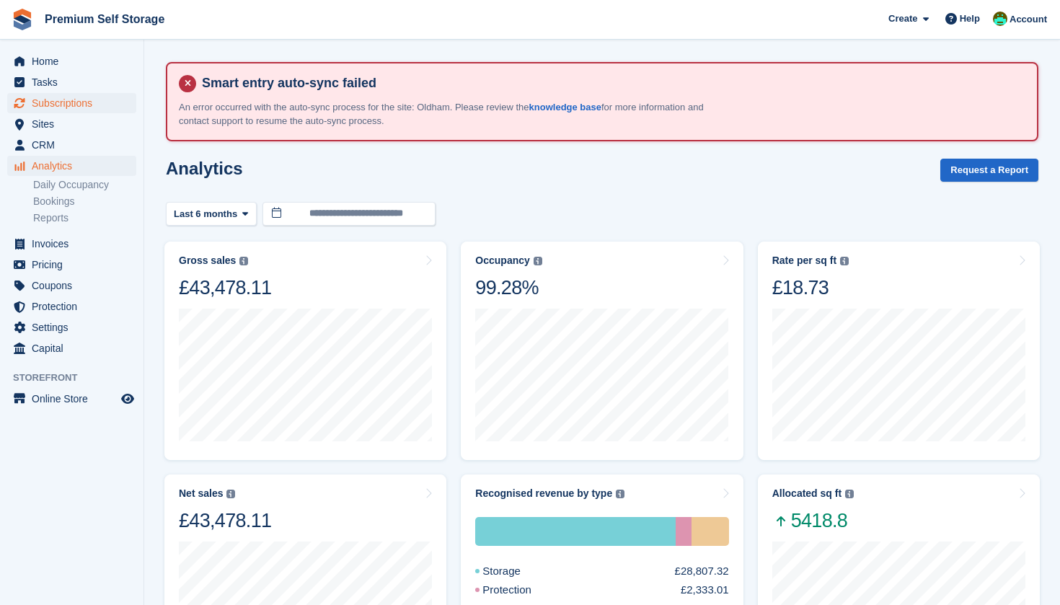
click at [78, 103] on span "Subscriptions" at bounding box center [75, 103] width 87 height 20
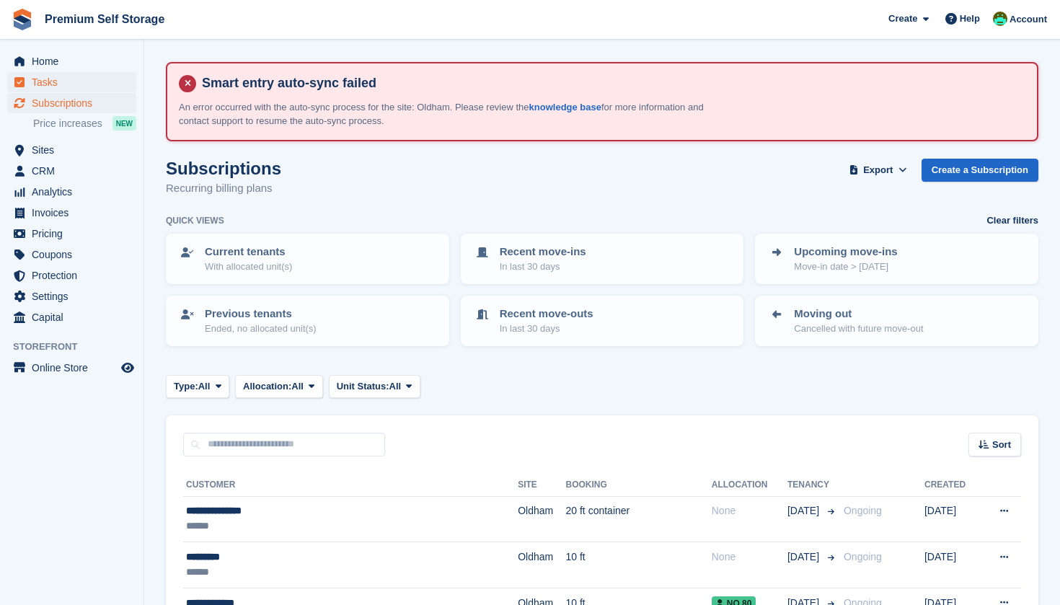
click at [70, 81] on span "Tasks" at bounding box center [75, 82] width 87 height 20
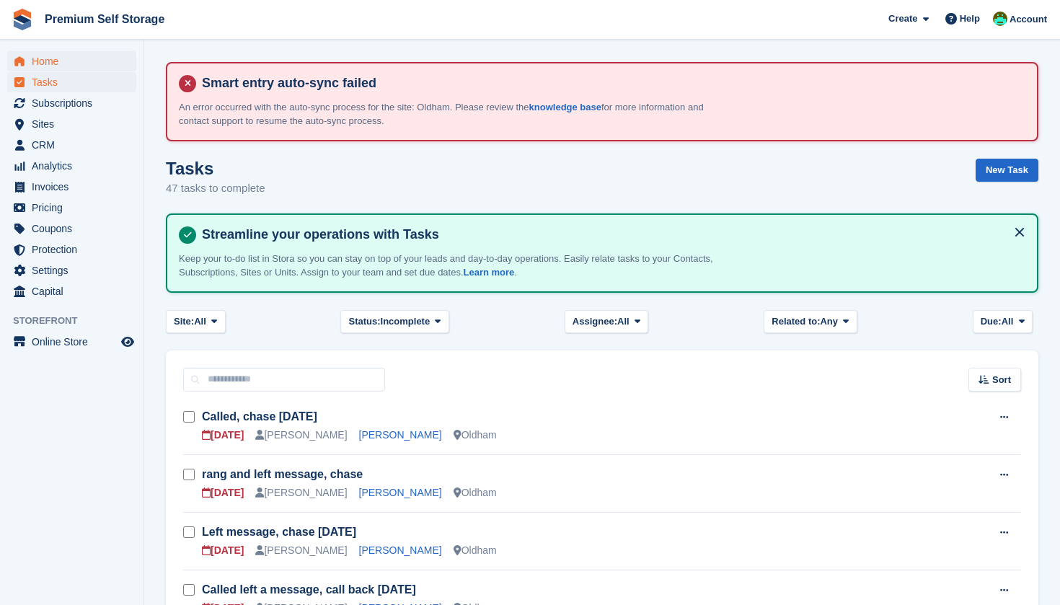
click at [58, 65] on span "Home" at bounding box center [75, 61] width 87 height 20
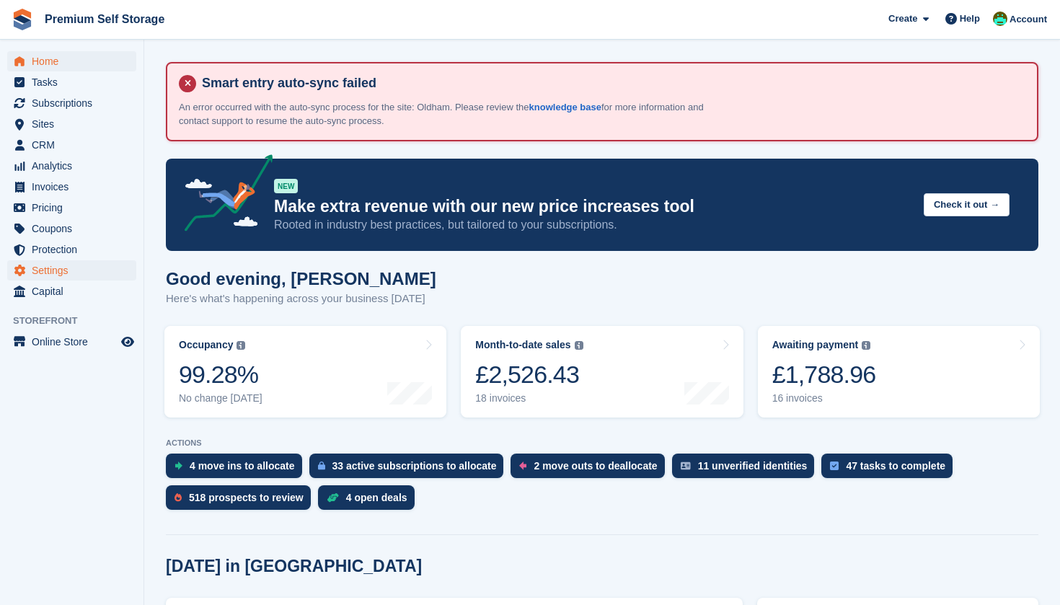
click at [65, 269] on span "Settings" at bounding box center [75, 270] width 87 height 20
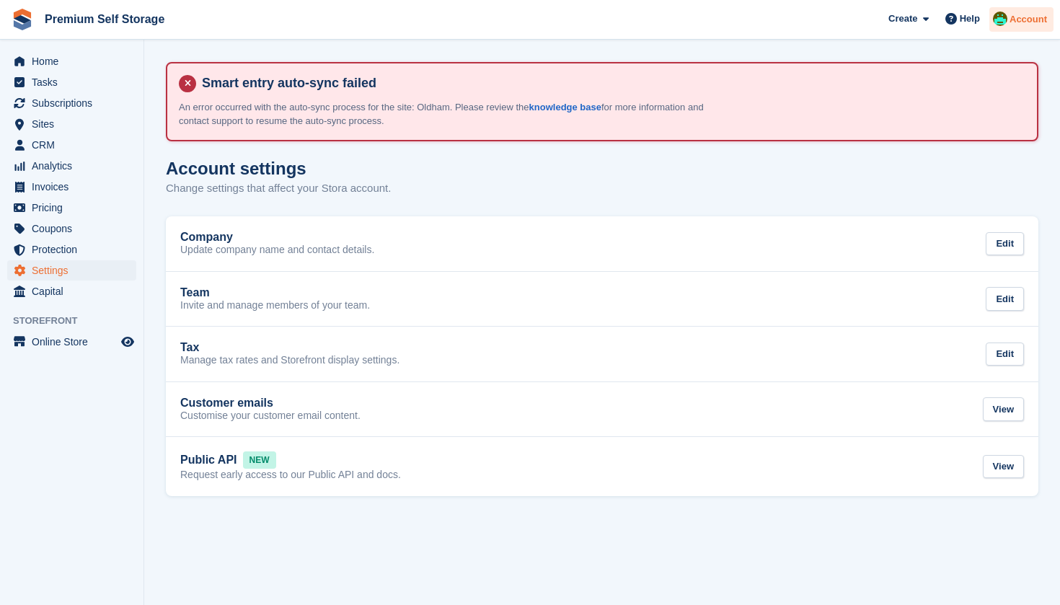
click at [1013, 25] on span "Account" at bounding box center [1029, 19] width 38 height 14
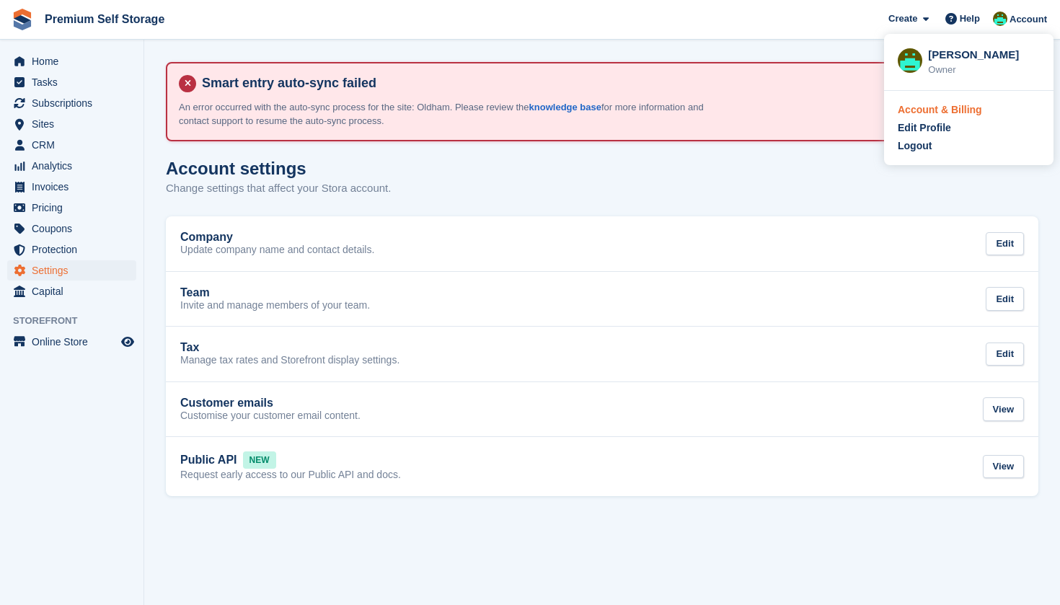
click at [934, 106] on div "Account & Billing" at bounding box center [940, 109] width 84 height 15
